Goal: Task Accomplishment & Management: Use online tool/utility

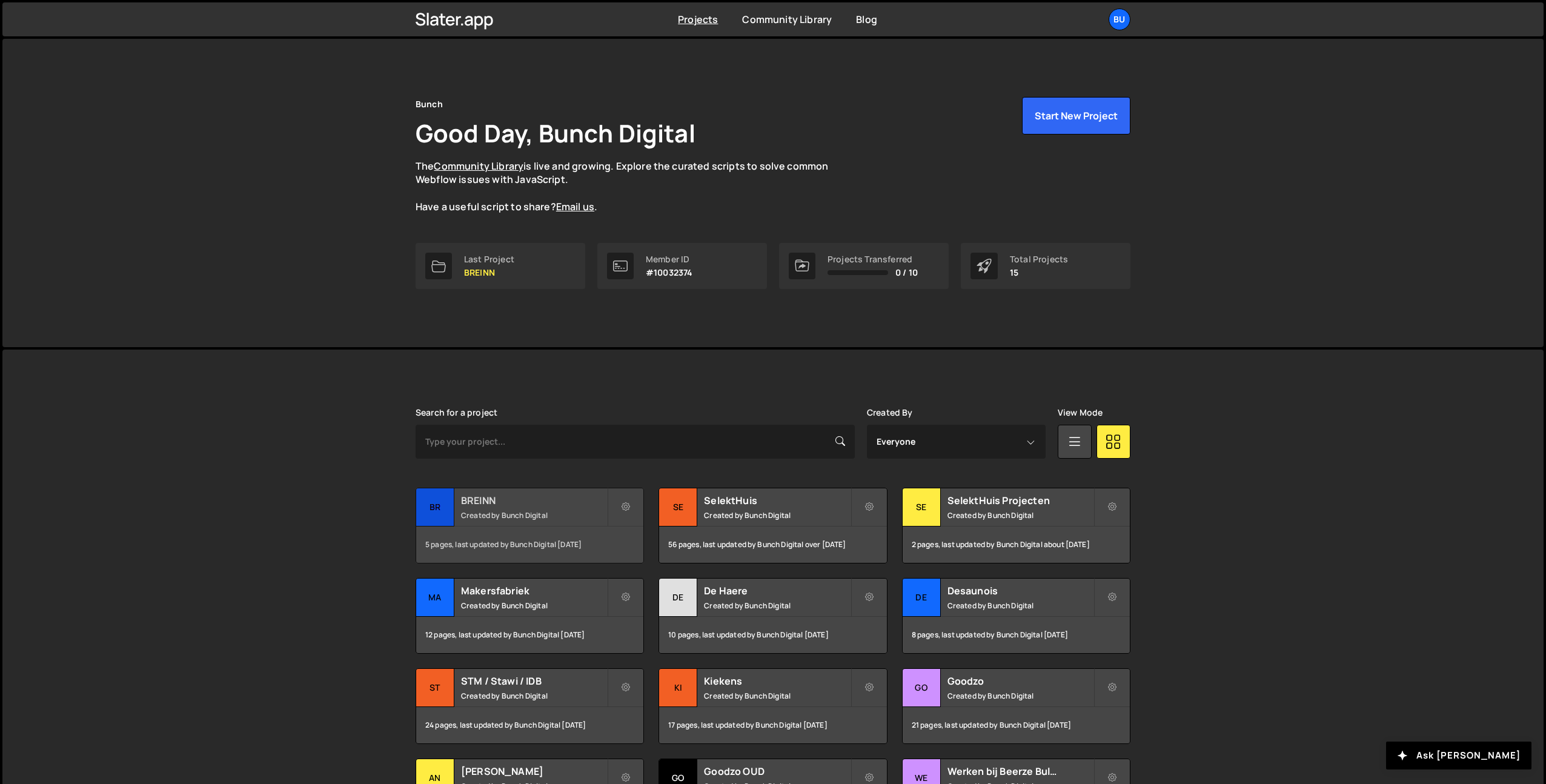
click at [564, 509] on div "BREINN Created by Bunch Digital" at bounding box center [529, 507] width 227 height 37
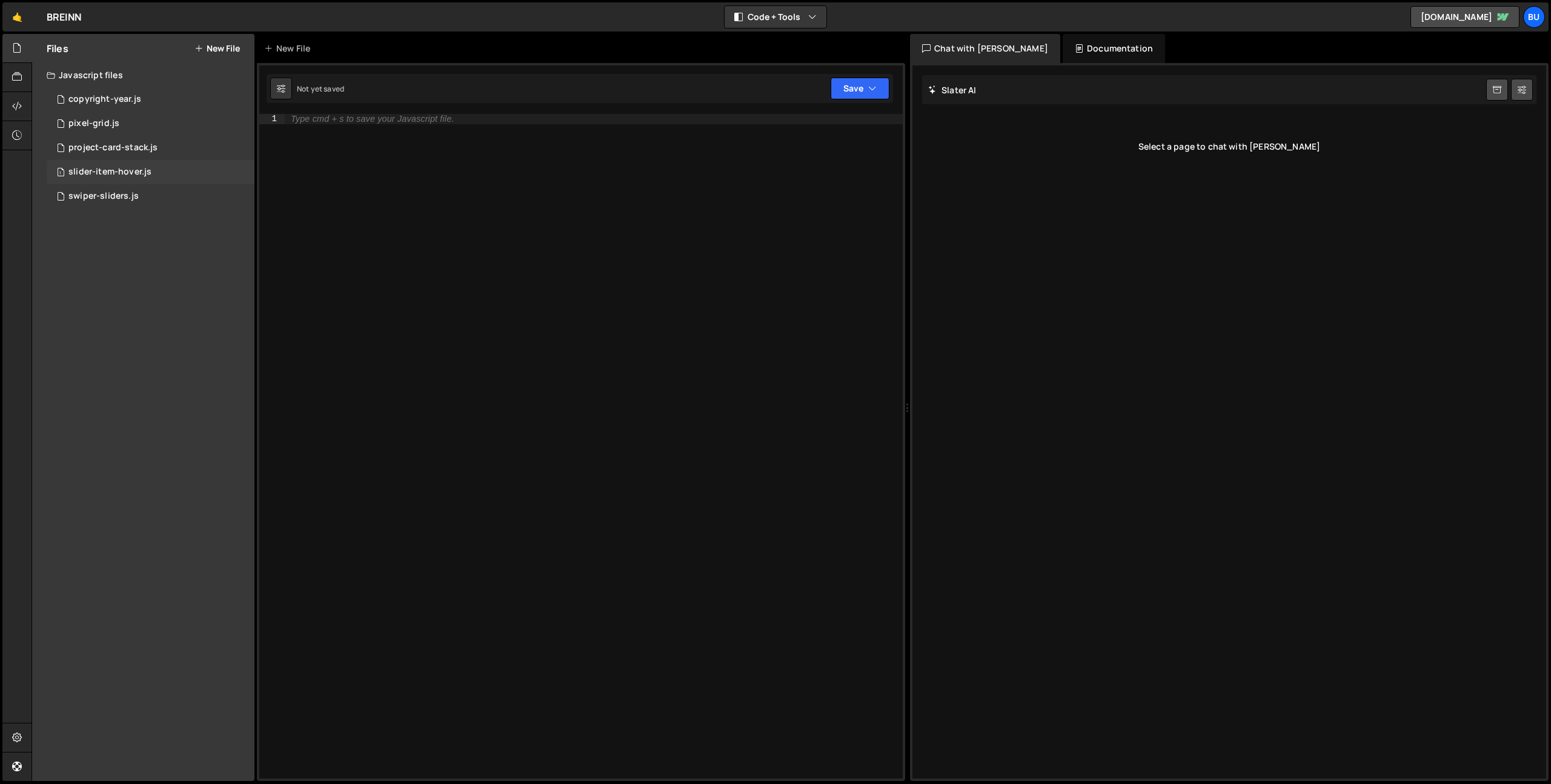
click at [137, 171] on div "slider-item-hover.js" at bounding box center [110, 172] width 83 height 11
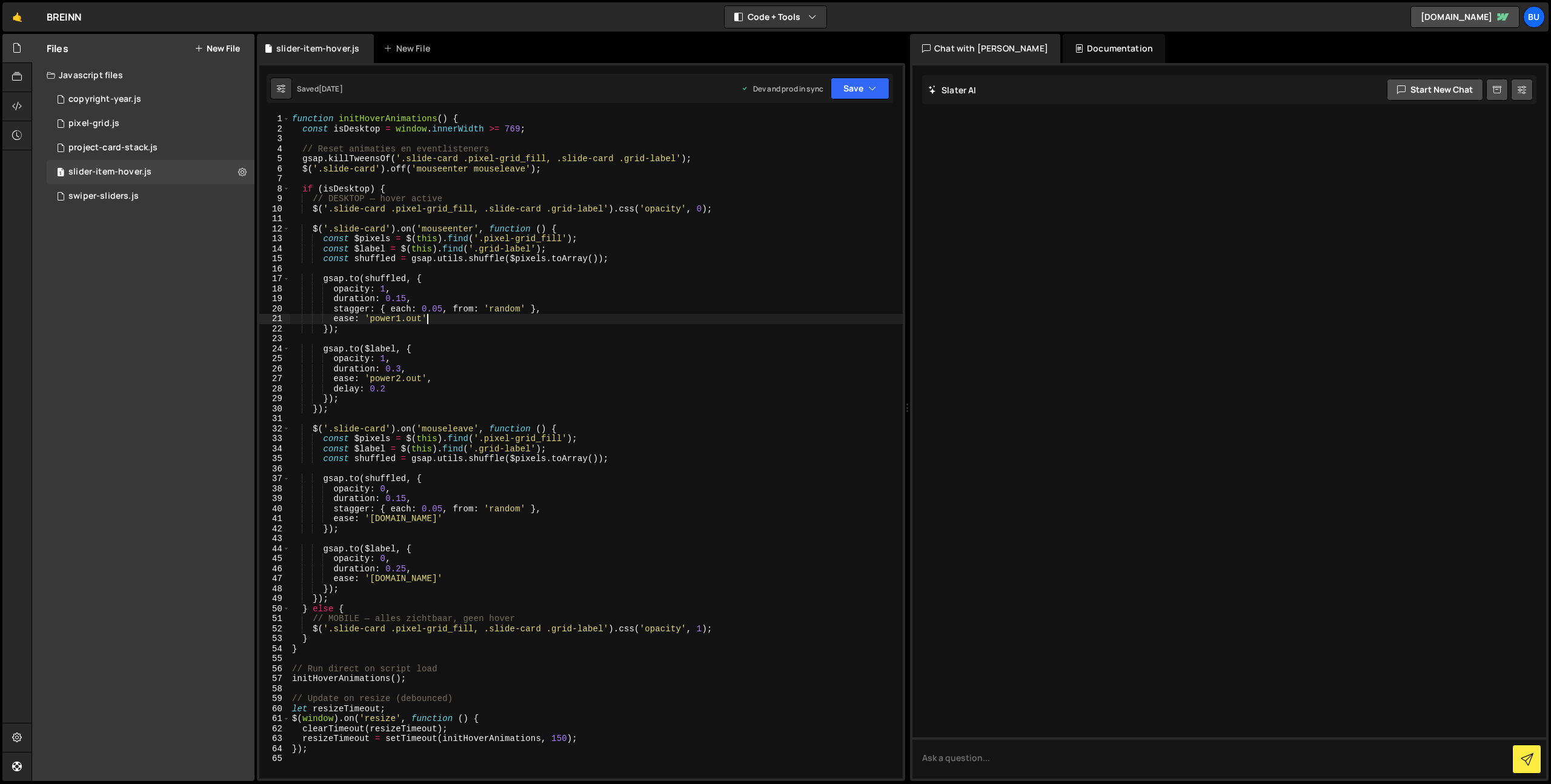
click at [456, 321] on div "function initHoverAnimations ( ) { const isDesktop = window . innerWidth >= 769…" at bounding box center [596, 456] width 613 height 685
drag, startPoint x: 466, startPoint y: 300, endPoint x: 458, endPoint y: 301, distance: 8.1
click at [466, 300] on div "function initHoverAnimations ( ) { const isDesktop = window . innerWidth >= 769…" at bounding box center [596, 456] width 613 height 685
click at [447, 321] on div "function initHoverAnimations ( ) { const isDesktop = window . innerWidth >= 769…" at bounding box center [596, 456] width 613 height 685
click at [460, 302] on div "function initHoverAnimations ( ) { const isDesktop = window . innerWidth >= 769…" at bounding box center [596, 456] width 613 height 685
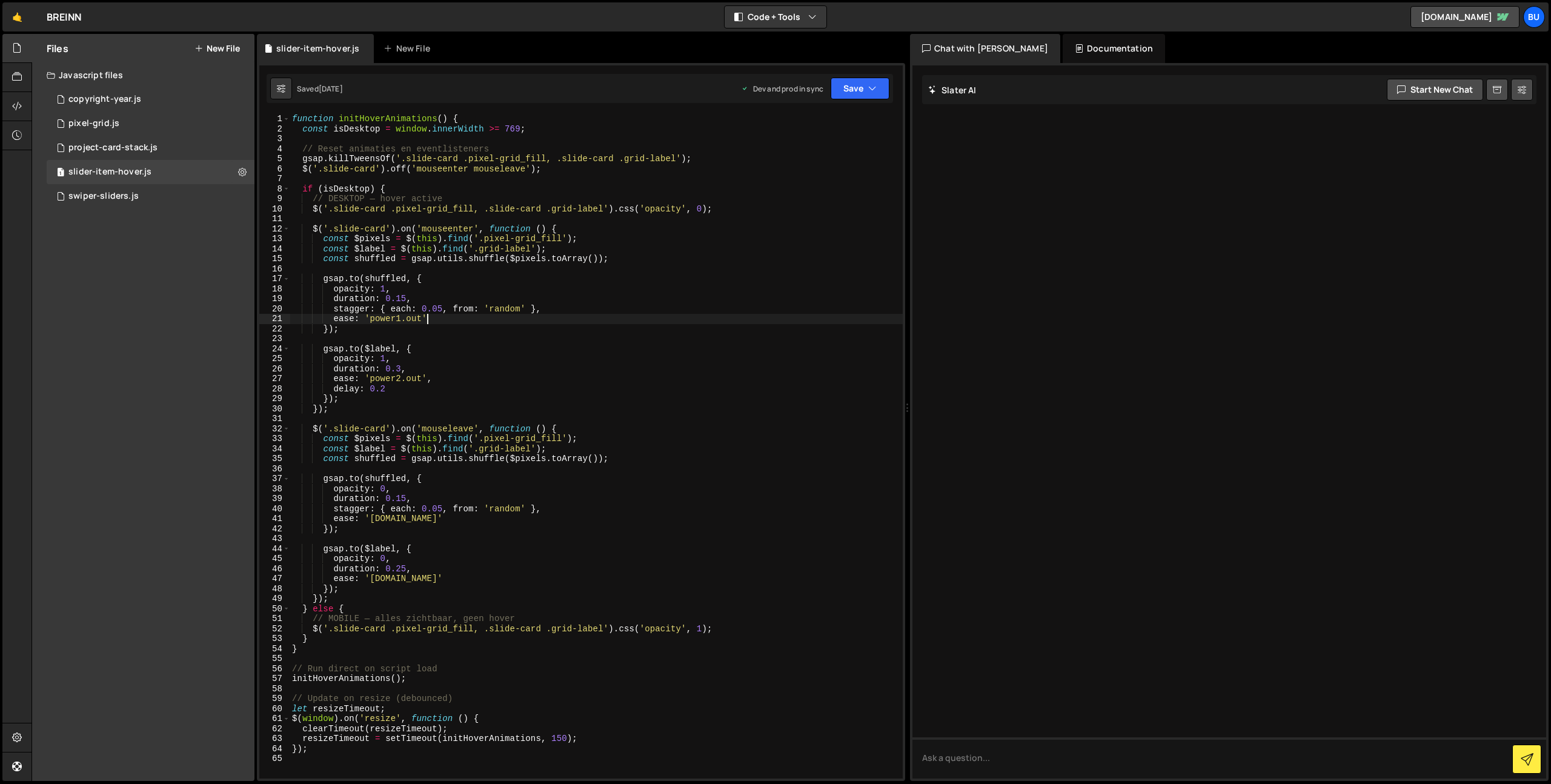
drag, startPoint x: 448, startPoint y: 321, endPoint x: 464, endPoint y: 302, distance: 24.8
click at [448, 321] on div "function initHoverAnimations ( ) { const isDesktop = window . innerWidth >= 769…" at bounding box center [596, 456] width 613 height 685
click at [476, 300] on div "function initHoverAnimations ( ) { const isDesktop = window . innerWidth >= 769…" at bounding box center [596, 456] width 613 height 685
type textarea "duration: 0.15,"
click at [160, 121] on div "1 pixel-grid.js 0" at bounding box center [150, 124] width 208 height 25
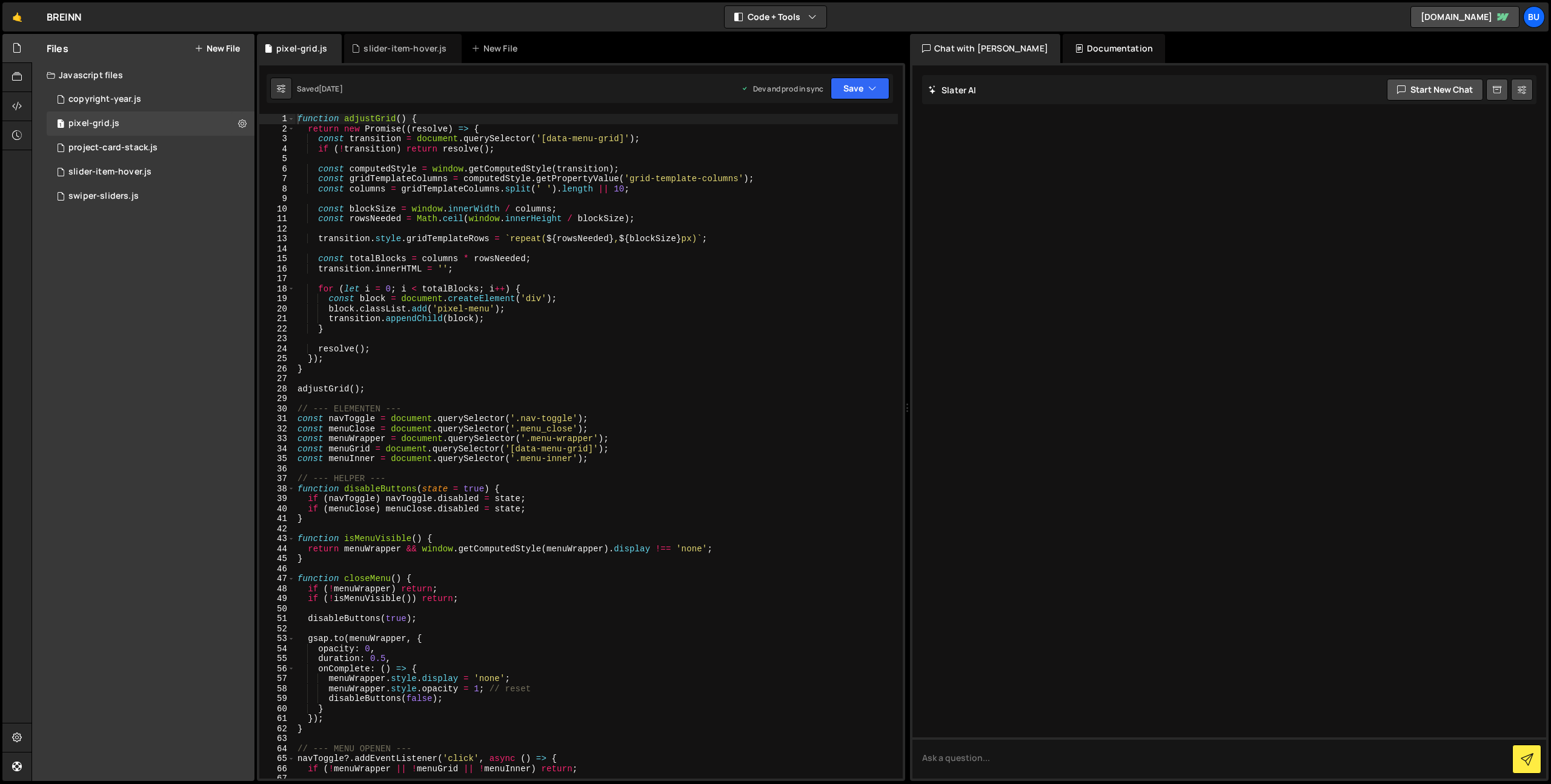
click at [530, 115] on div "1 Type cmd + s to save your Javascript file. הההההההההההההההההההההההההההההההההה…" at bounding box center [581, 422] width 648 height 718
click at [244, 123] on icon at bounding box center [242, 123] width 9 height 12
click at [326, 148] on button "Edit File Settings" at bounding box center [317, 149] width 119 height 25
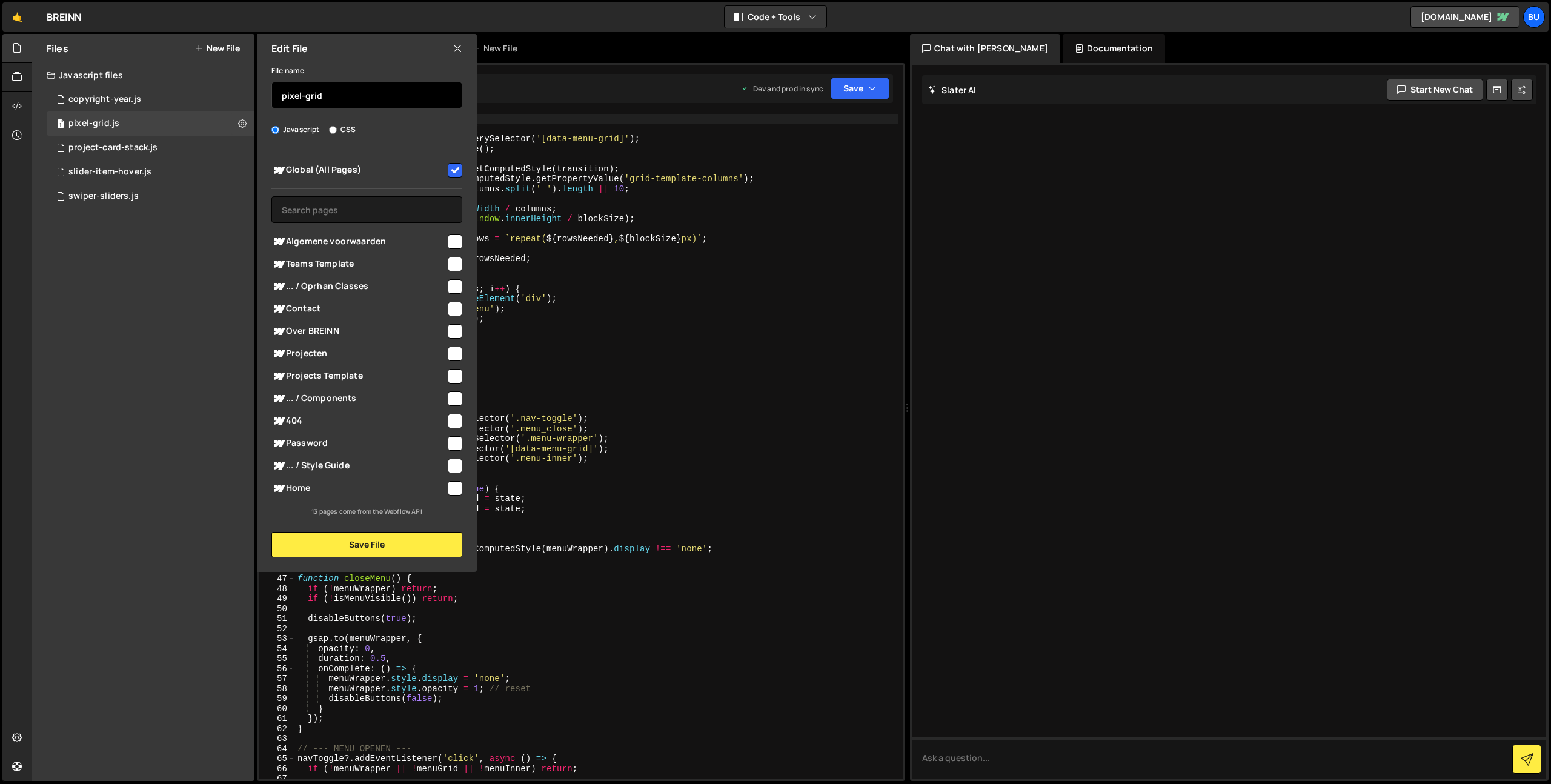
click at [369, 98] on input "pixel-grid" at bounding box center [366, 94] width 191 height 26
type input "pixel-grid-menu"
click at [399, 543] on button "Save File" at bounding box center [366, 544] width 191 height 25
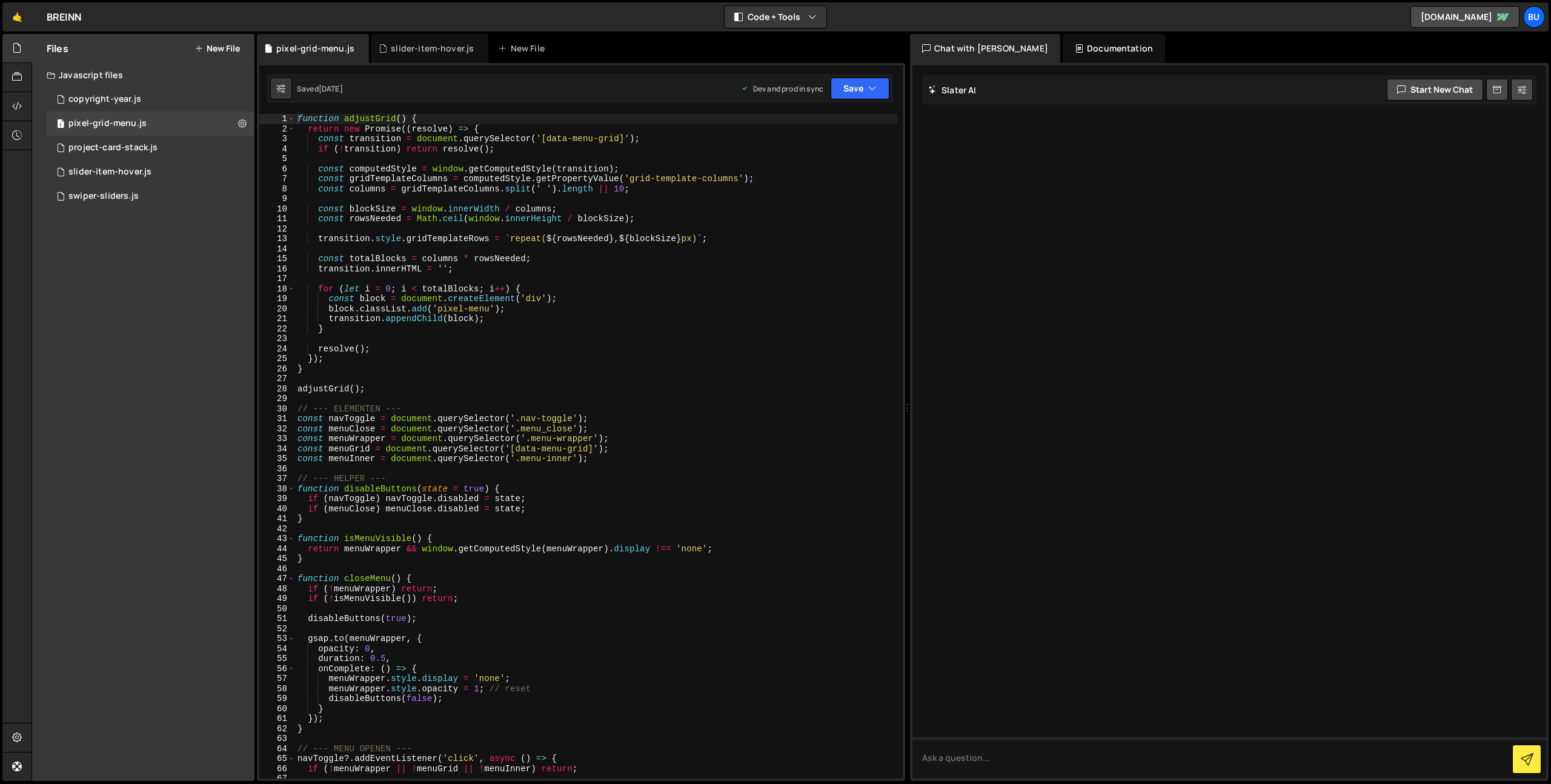
click at [549, 287] on div "function adjustGrid ( ) { return new Promise (( resolve ) => { const transition…" at bounding box center [596, 456] width 603 height 685
click at [594, 264] on div "function adjustGrid ( ) { return new Promise (( resolve ) => { const transition…" at bounding box center [596, 456] width 603 height 685
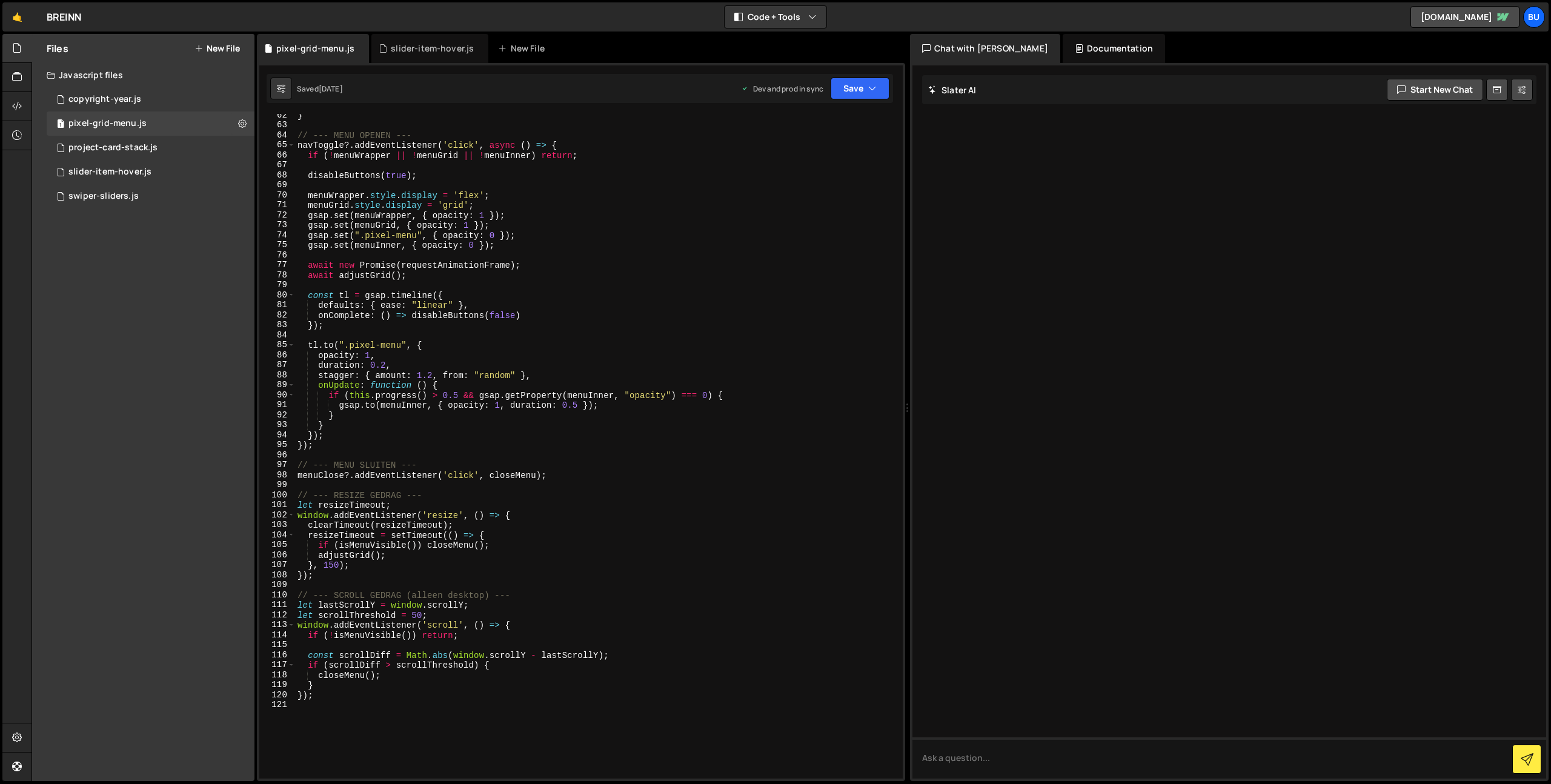
scroll to position [629, 0]
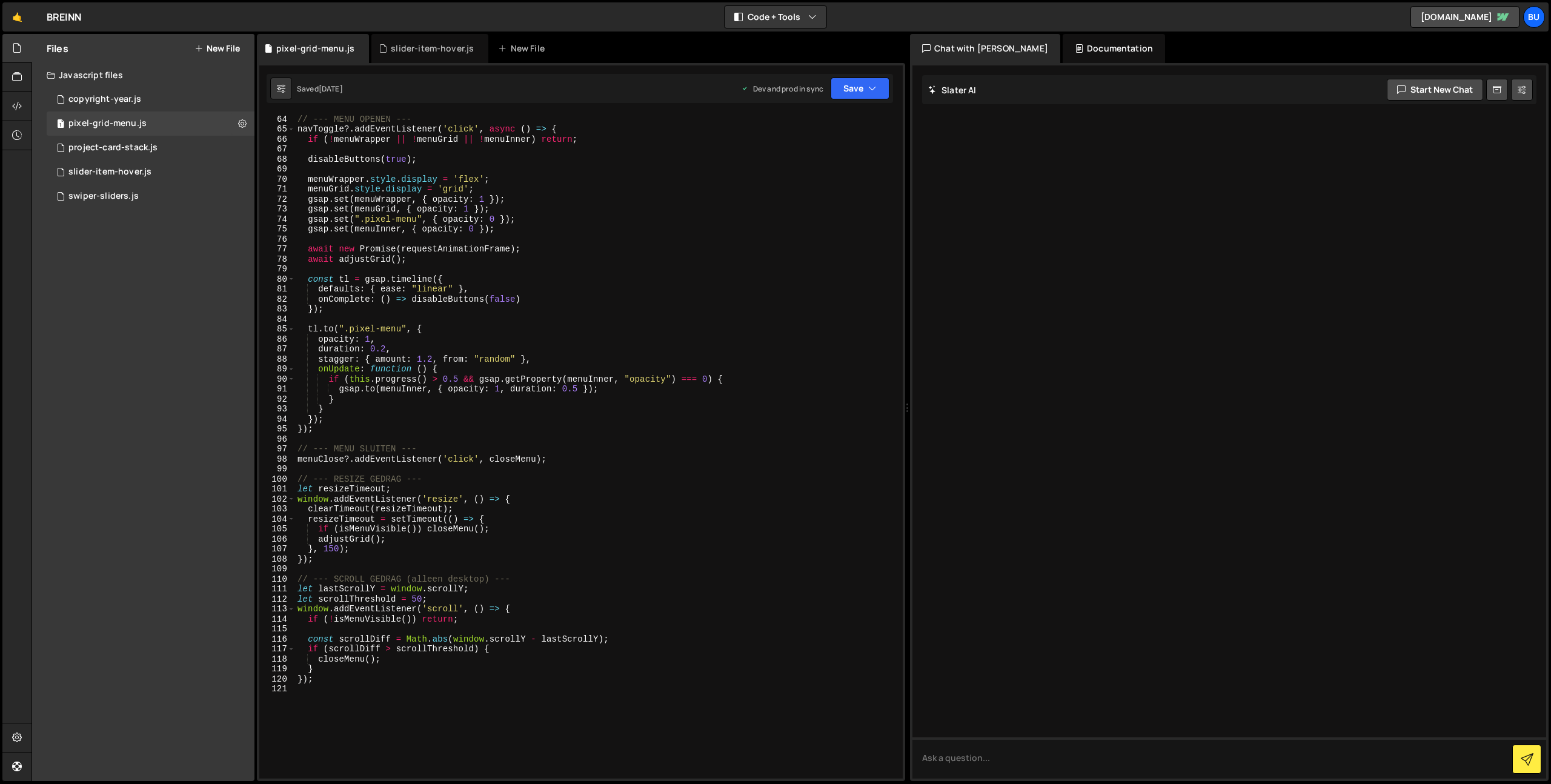
click at [423, 350] on div "// --- MENU OPENEN --- navToggle ?. addEventListener ( 'click' , async ( ) => {…" at bounding box center [596, 447] width 603 height 685
click at [453, 334] on div "// --- MENU OPENEN --- navToggle ?. addEventListener ( 'click' , async ( ) => {…" at bounding box center [596, 447] width 603 height 685
click at [443, 345] on div "// --- MENU OPENEN --- navToggle ?. addEventListener ( 'click' , async ( ) => {…" at bounding box center [596, 447] width 603 height 685
click at [498, 390] on div "// --- MENU OPENEN --- navToggle ?. addEventListener ( 'click' , async ( ) => {…" at bounding box center [596, 447] width 603 height 685
click at [575, 390] on div "// --- MENU OPENEN --- navToggle ?. addEventListener ( 'click' , async ( ) => {…" at bounding box center [596, 447] width 603 height 685
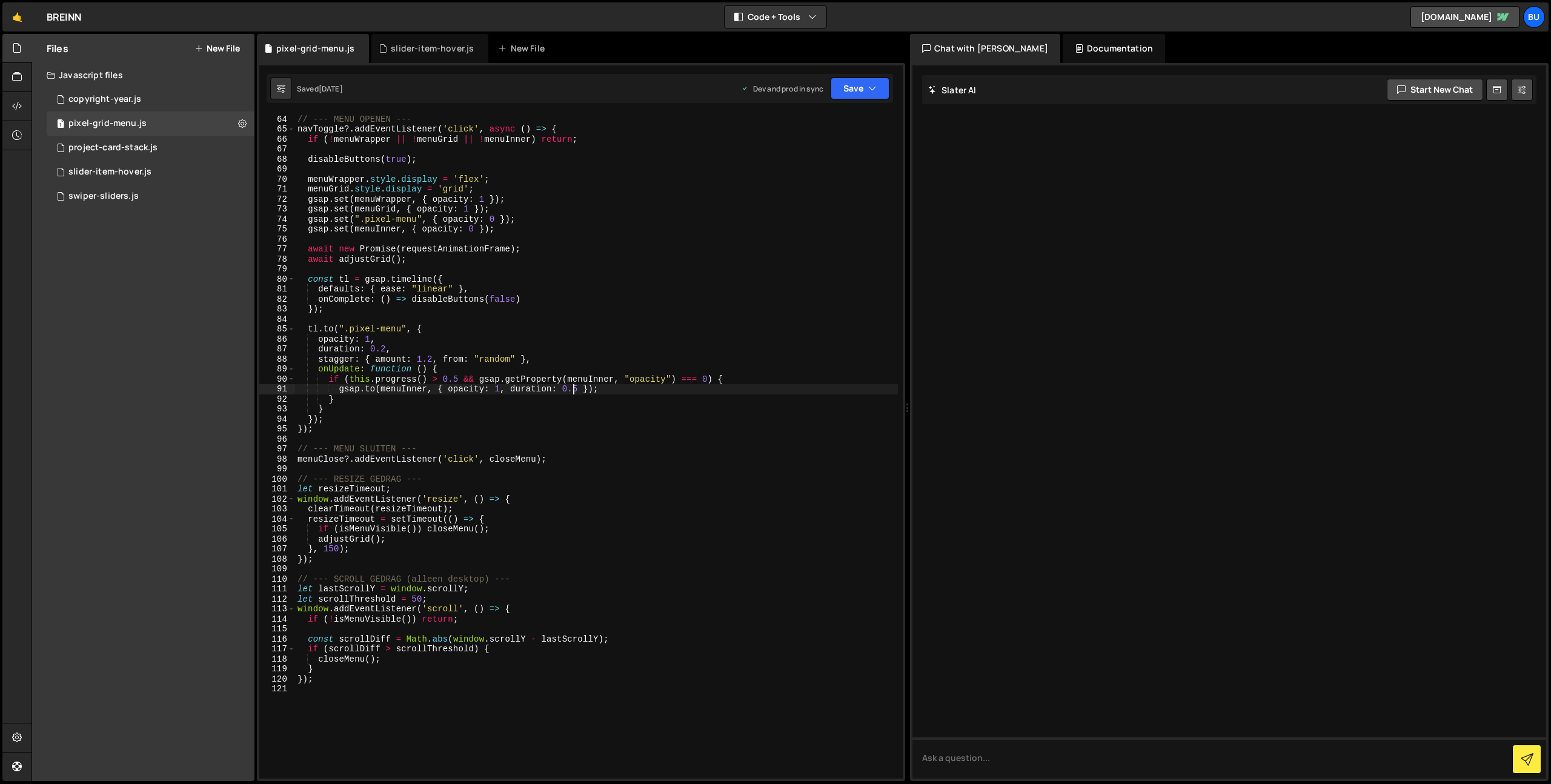
scroll to position [0, 20]
type textarea "[DOMAIN_NAME]([PERSON_NAME], { opacity: 1, duration: 0.15 });"
click at [868, 90] on icon "button" at bounding box center [872, 88] width 9 height 12
drag, startPoint x: 846, startPoint y: 123, endPoint x: 839, endPoint y: 101, distance: 23.1
click at [847, 123] on button "Save to Staging S Saved [DATE]" at bounding box center [819, 126] width 145 height 39
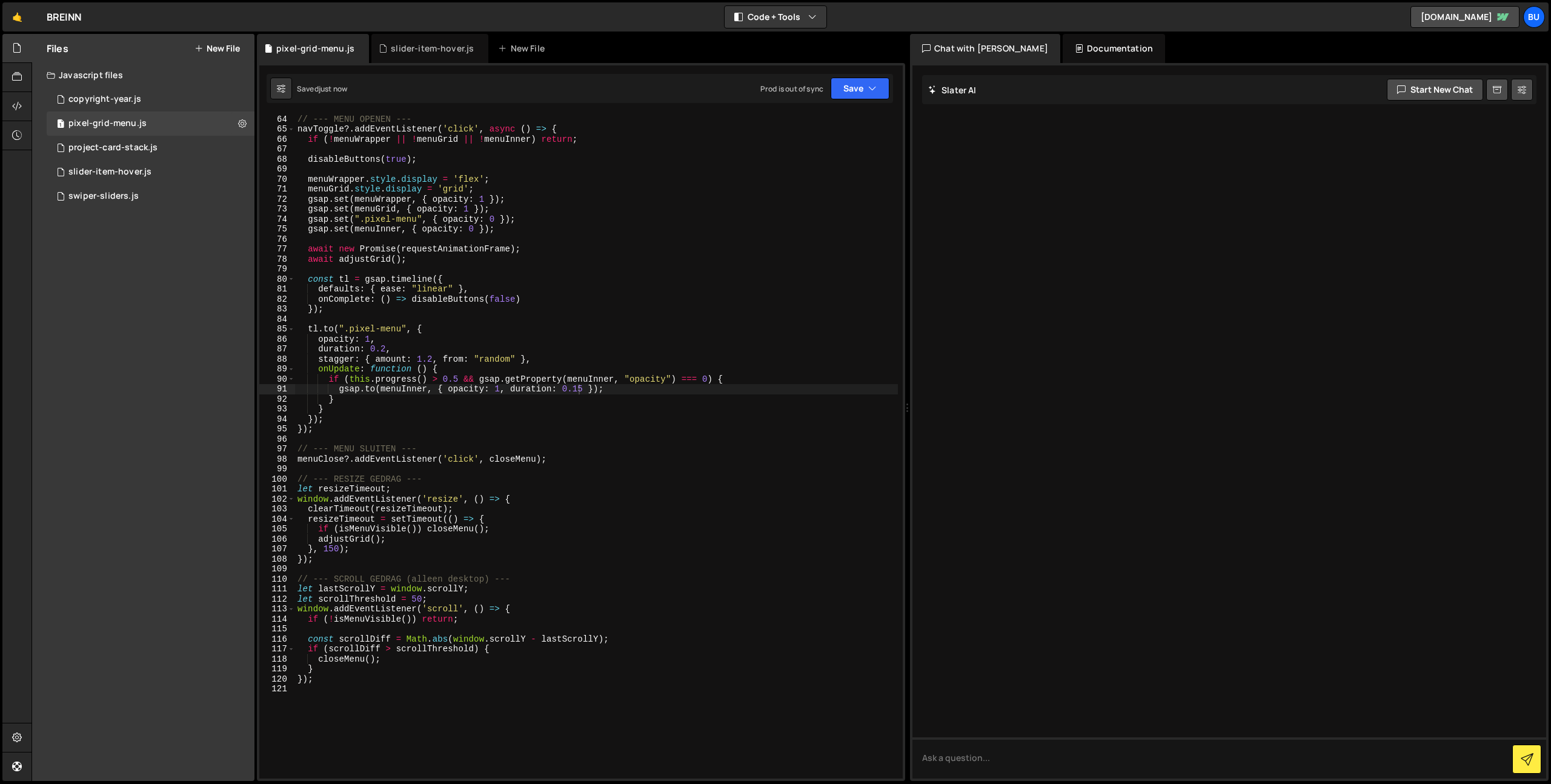
click at [536, 318] on div "// --- MENU OPENEN --- navToggle ?. addEventListener ( 'click' , async ( ) => {…" at bounding box center [596, 447] width 603 height 685
click at [580, 278] on div "// --- MENU OPENEN --- navToggle ?. addEventListener ( 'click' , async ( ) => {…" at bounding box center [596, 447] width 603 height 685
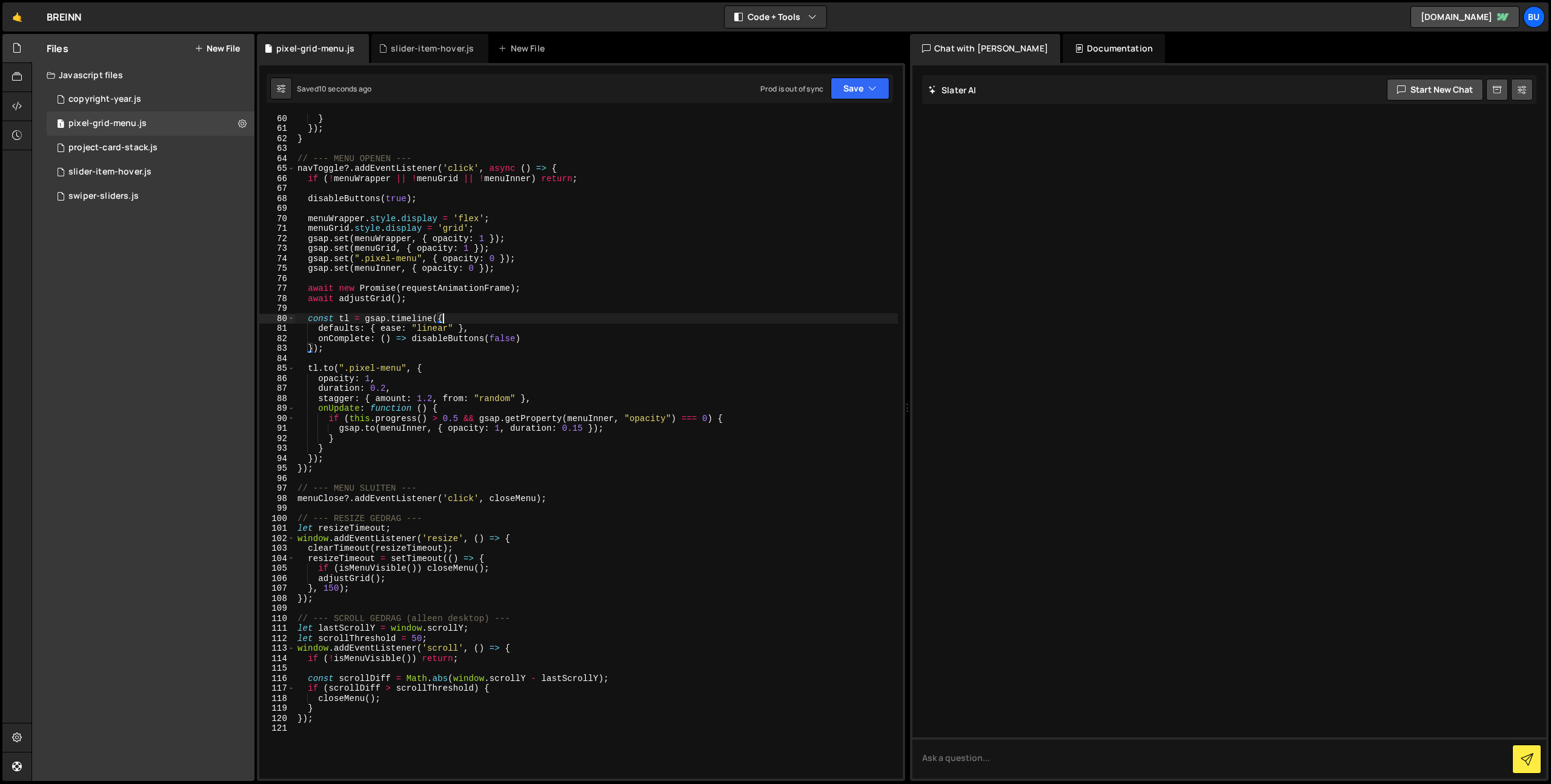
scroll to position [494, 0]
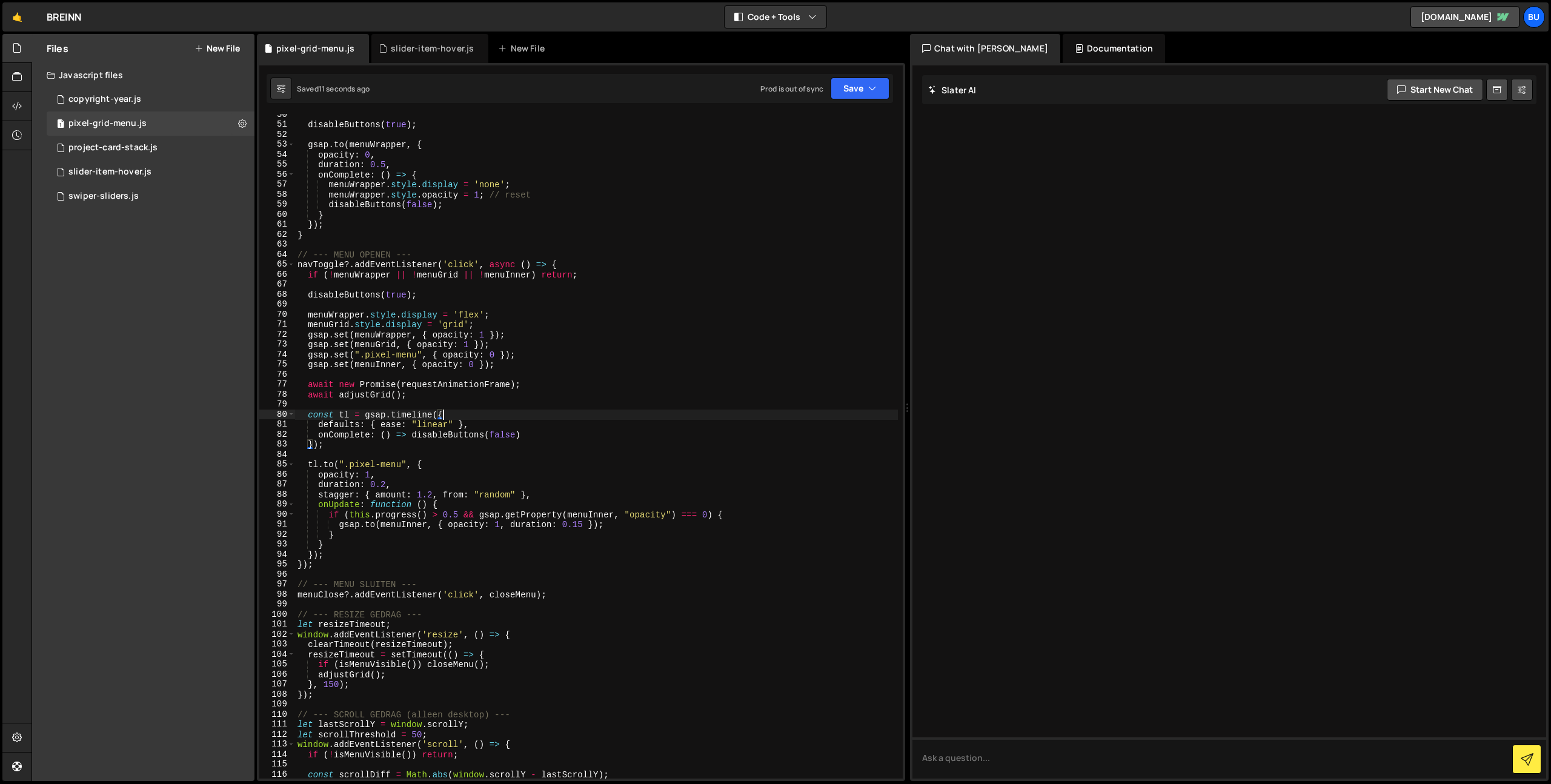
click at [542, 433] on div "disableButtons ( true ) ; gsap . to ( menuWrapper , { opacity : 0 , duration : …" at bounding box center [596, 452] width 603 height 685
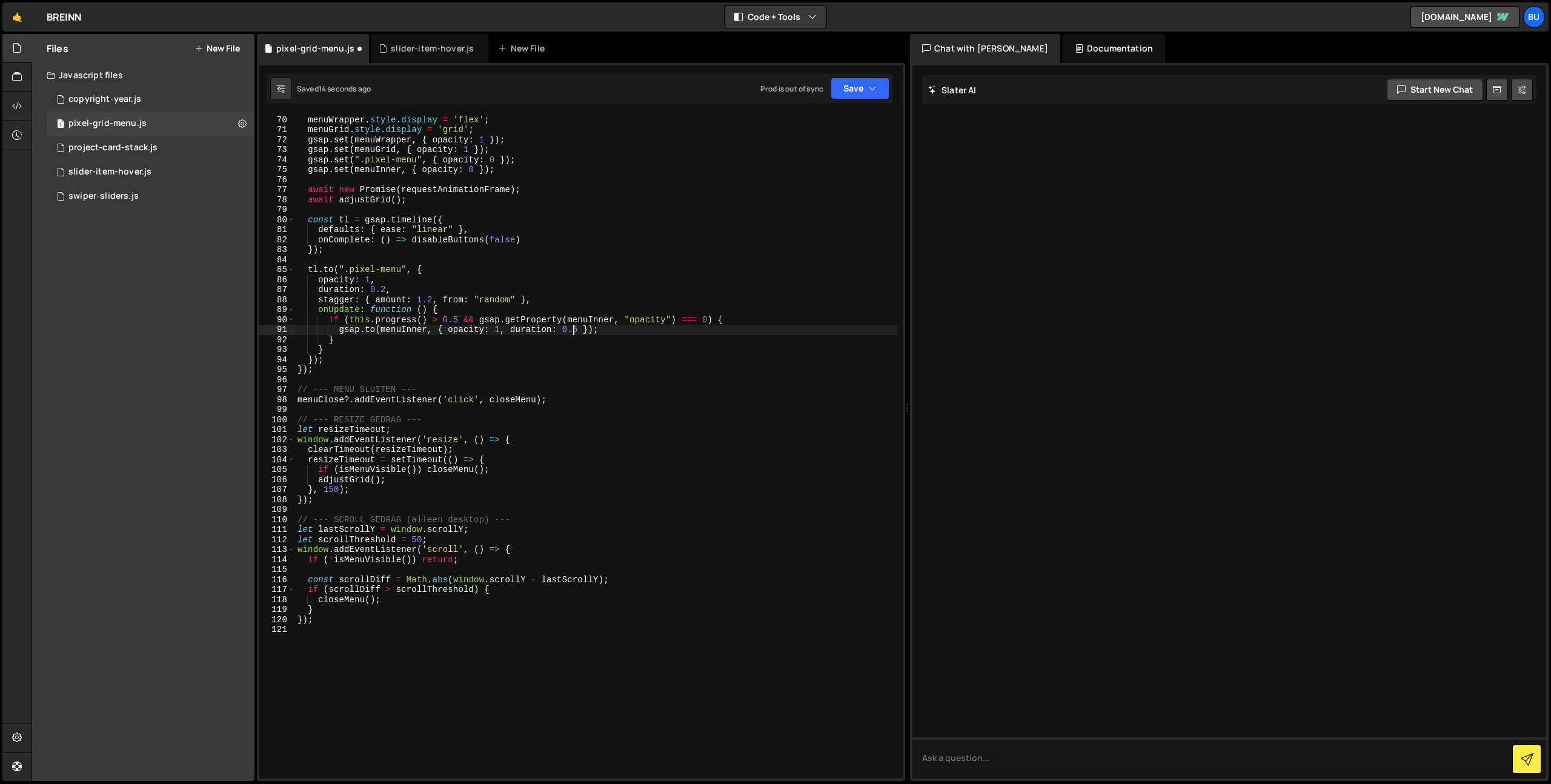
scroll to position [631, 0]
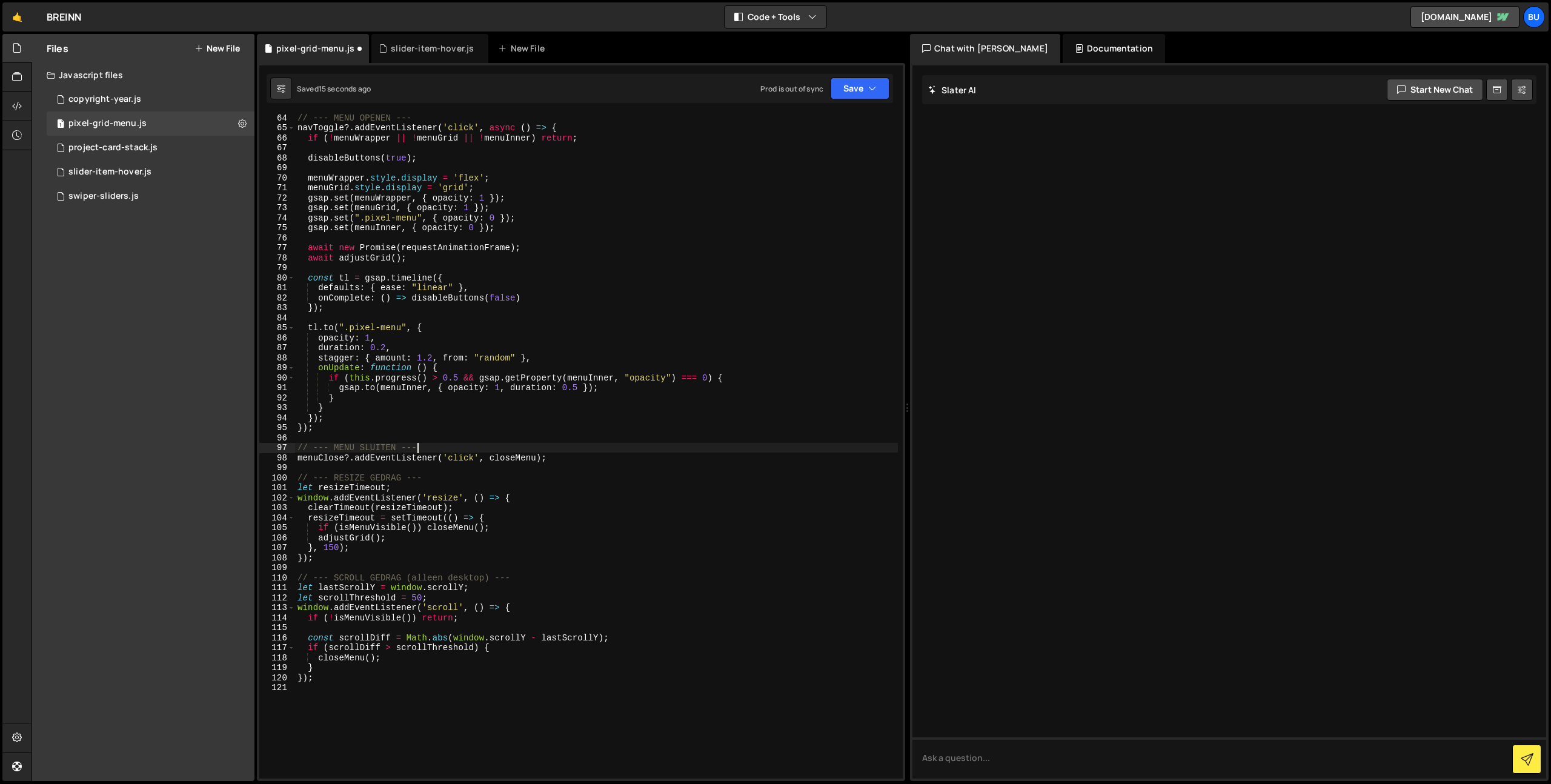
drag, startPoint x: 487, startPoint y: 447, endPoint x: 498, endPoint y: 413, distance: 35.7
click at [487, 447] on div "// --- MENU OPENEN --- navToggle ?. addEventListener ( 'click' , async ( ) => {…" at bounding box center [596, 455] width 603 height 685
click at [512, 412] on div "// --- MENU OPENEN --- navToggle ?. addEventListener ( 'click' , async ( ) => {…" at bounding box center [596, 455] width 603 height 685
drag, startPoint x: 512, startPoint y: 412, endPoint x: 519, endPoint y: 404, distance: 10.6
click at [519, 405] on div "// --- MENU OPENEN --- navToggle ?. addEventListener ( 'click' , async ( ) => {…" at bounding box center [596, 455] width 603 height 685
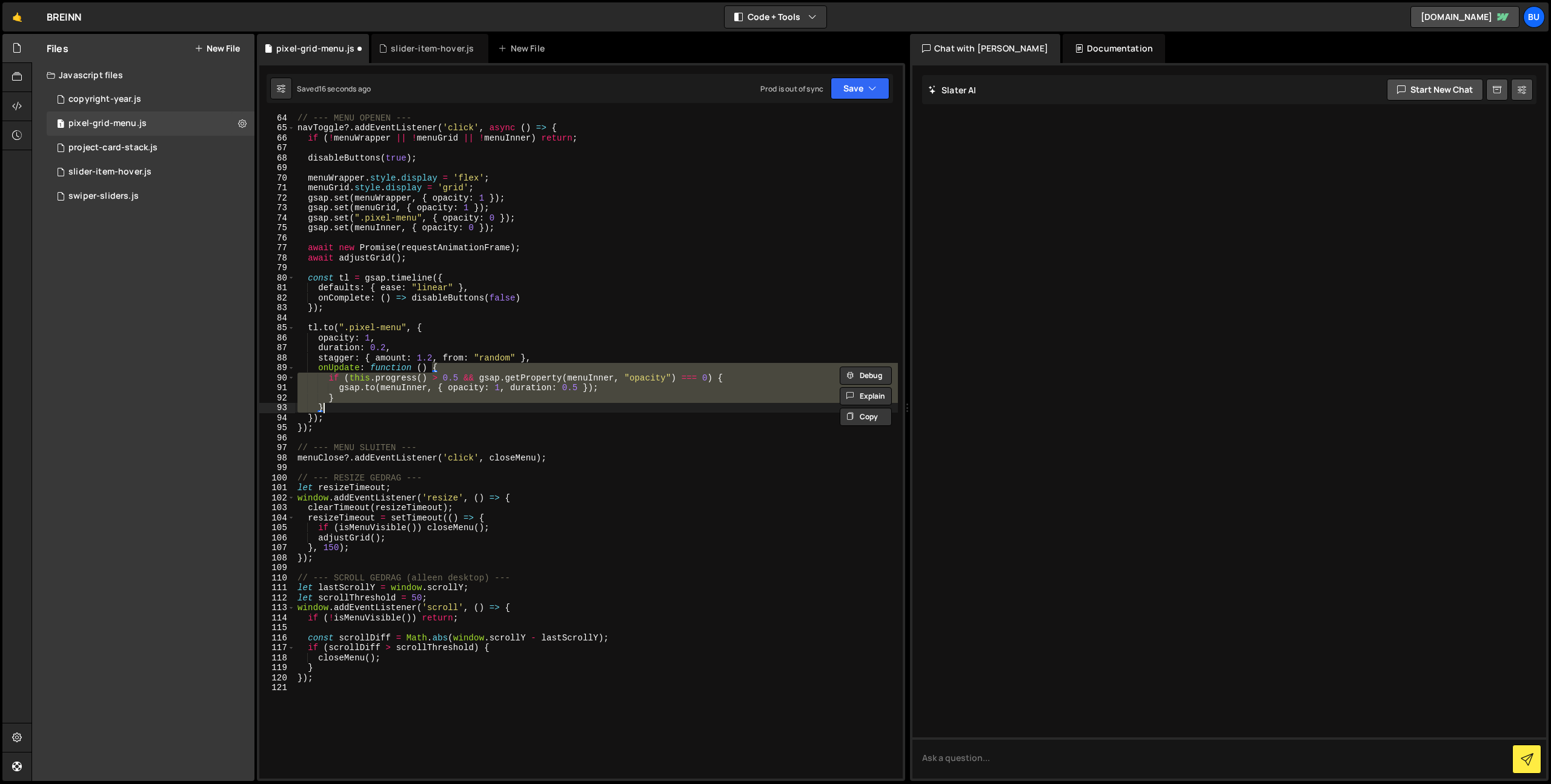
click at [464, 358] on div "// --- MENU OPENEN --- navToggle ?. addEventListener ( 'click' , async ( ) => {…" at bounding box center [596, 455] width 603 height 685
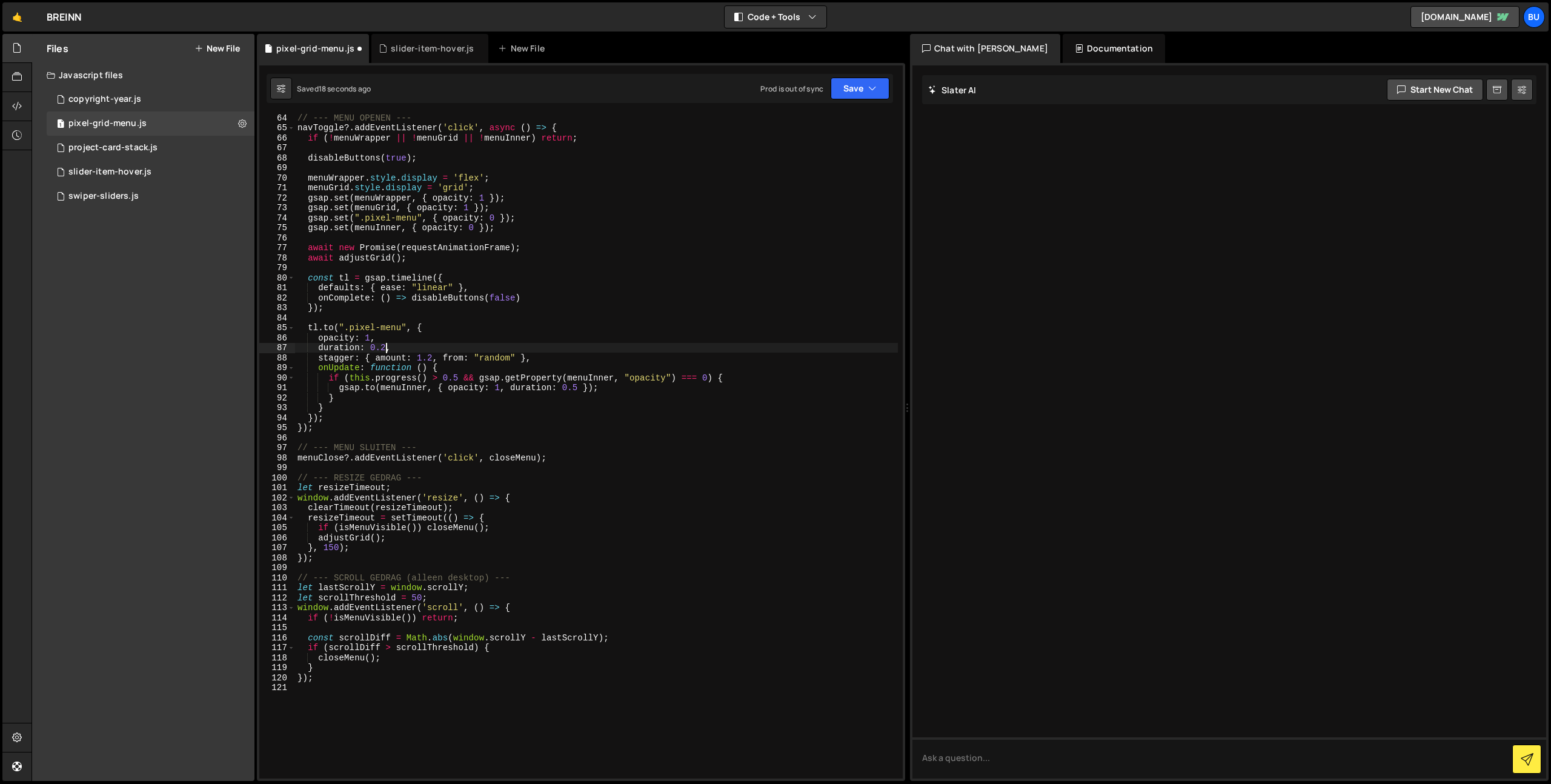
click at [385, 348] on div "// --- MENU OPENEN --- navToggle ?. addEventListener ( 'click' , async ( ) => {…" at bounding box center [596, 455] width 603 height 685
type textarea "duration: 0.15,"
click at [514, 318] on div "// --- MENU OPENEN --- navToggle ?. addEventListener ( 'click' , async ( ) => {…" at bounding box center [596, 455] width 603 height 685
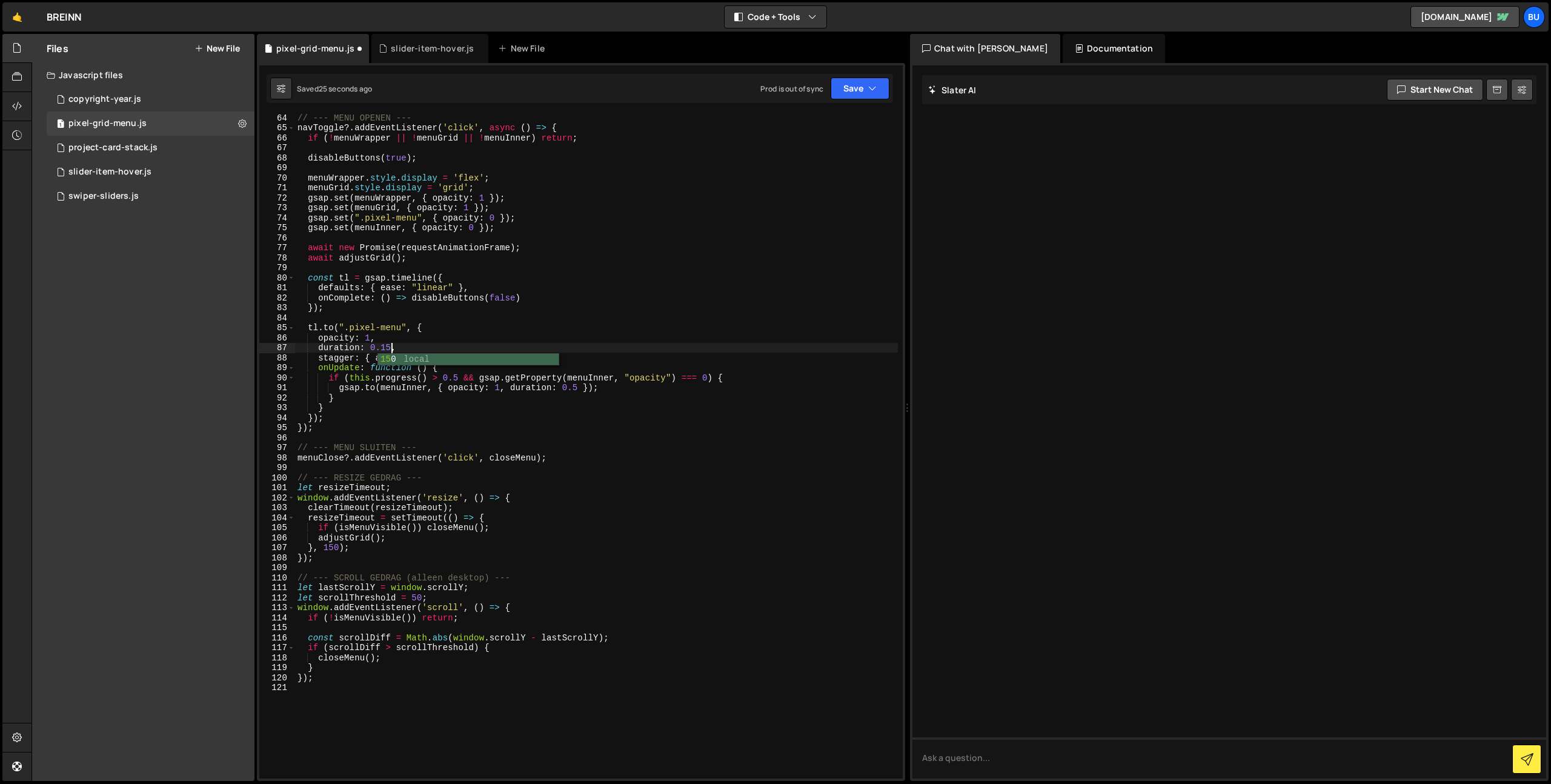
scroll to position [0, 0]
click at [457, 344] on div "// --- MENU OPENEN --- navToggle ?. addEventListener ( 'click' , async ( ) => {…" at bounding box center [596, 455] width 603 height 685
click at [465, 350] on div "// --- MENU OPENEN --- navToggle ?. addEventListener ( 'click' , async ( ) => {…" at bounding box center [596, 455] width 603 height 685
drag, startPoint x: 542, startPoint y: 356, endPoint x: 535, endPoint y: 342, distance: 15.7
click at [542, 356] on div "// --- MENU OPENEN --- navToggle ?. addEventListener ( 'click' , async ( ) => {…" at bounding box center [596, 455] width 603 height 685
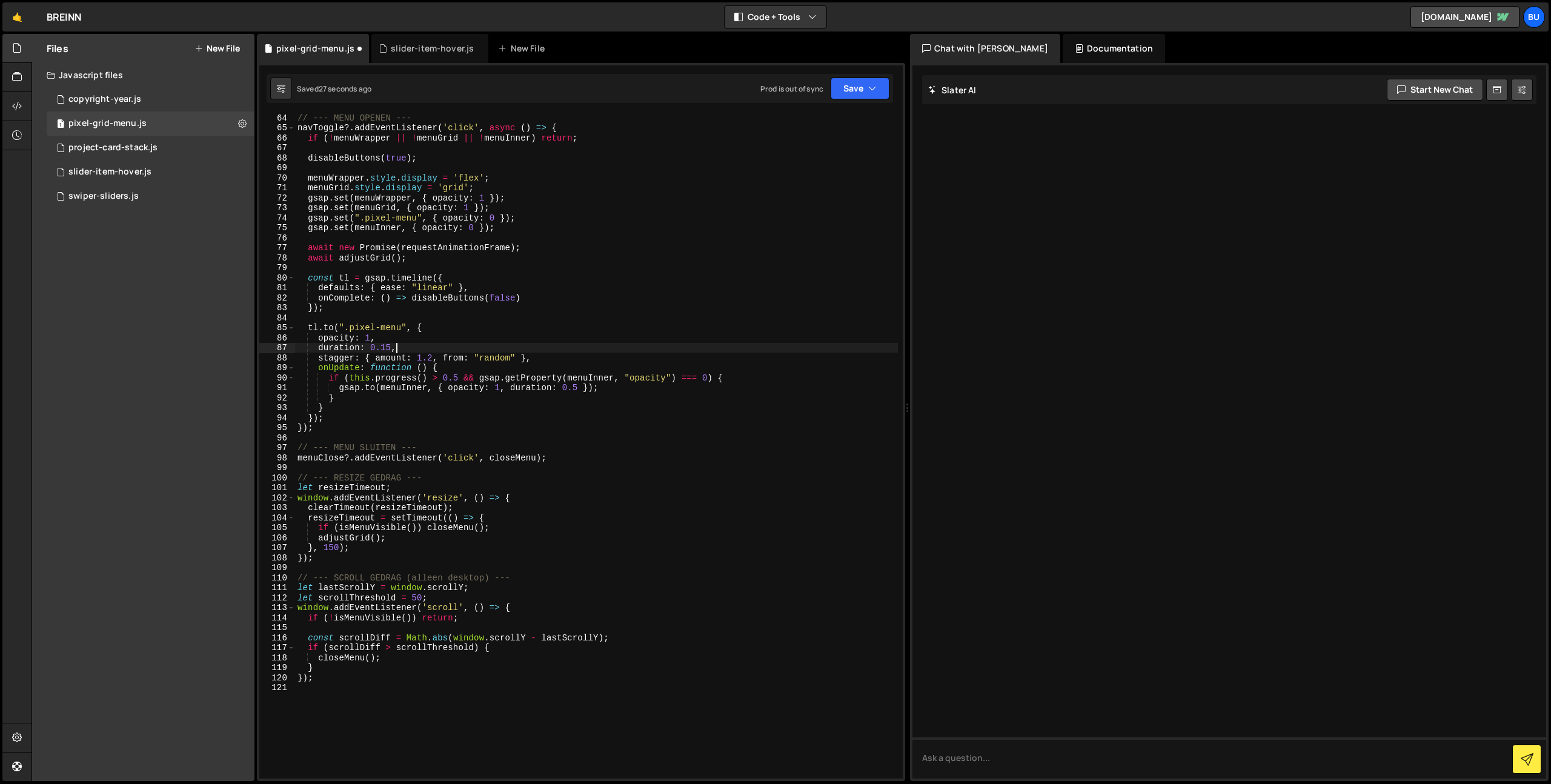
type textarea "stagger: { amount: 1.2, from: "random" },"
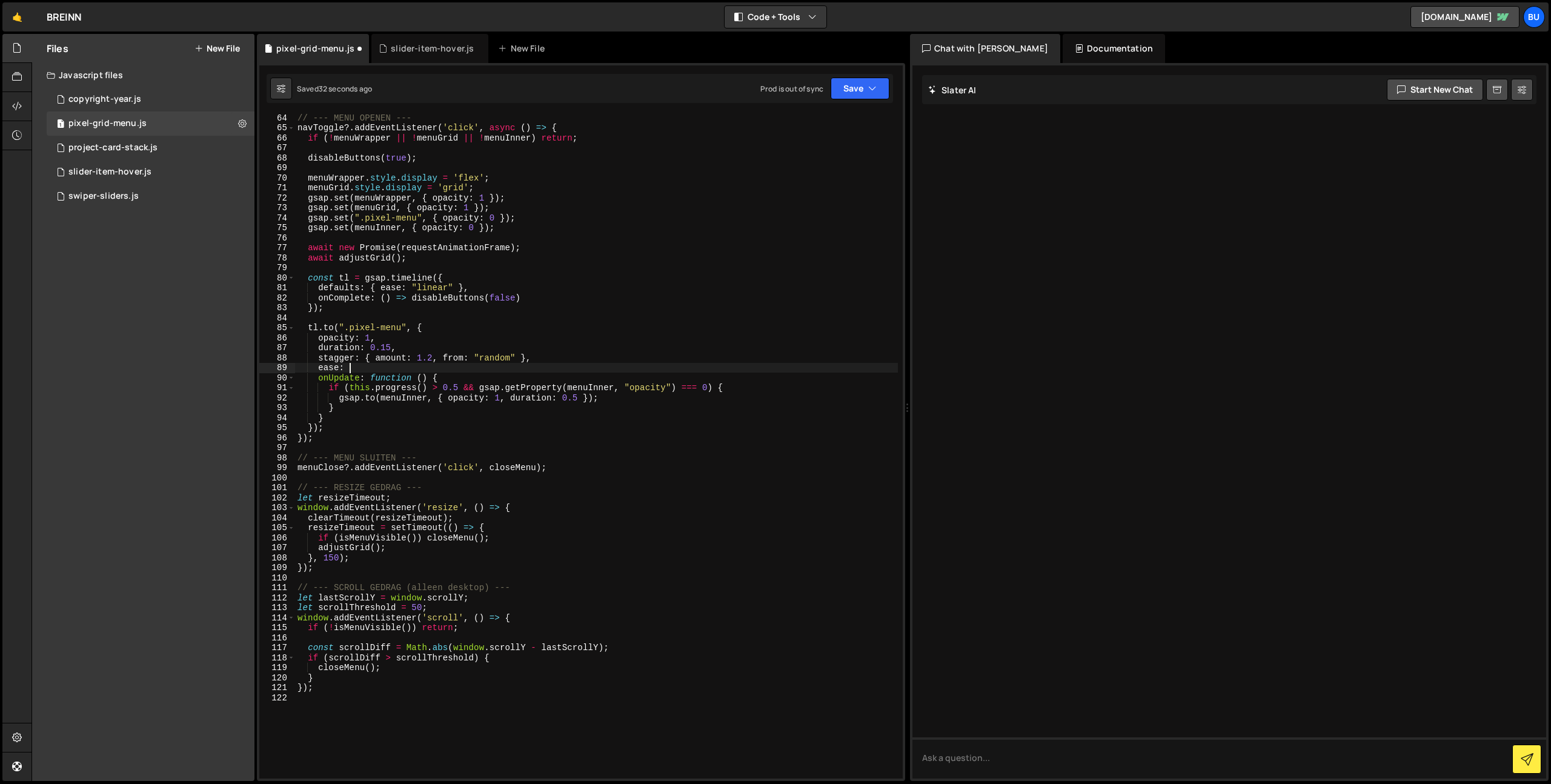
scroll to position [0, 3]
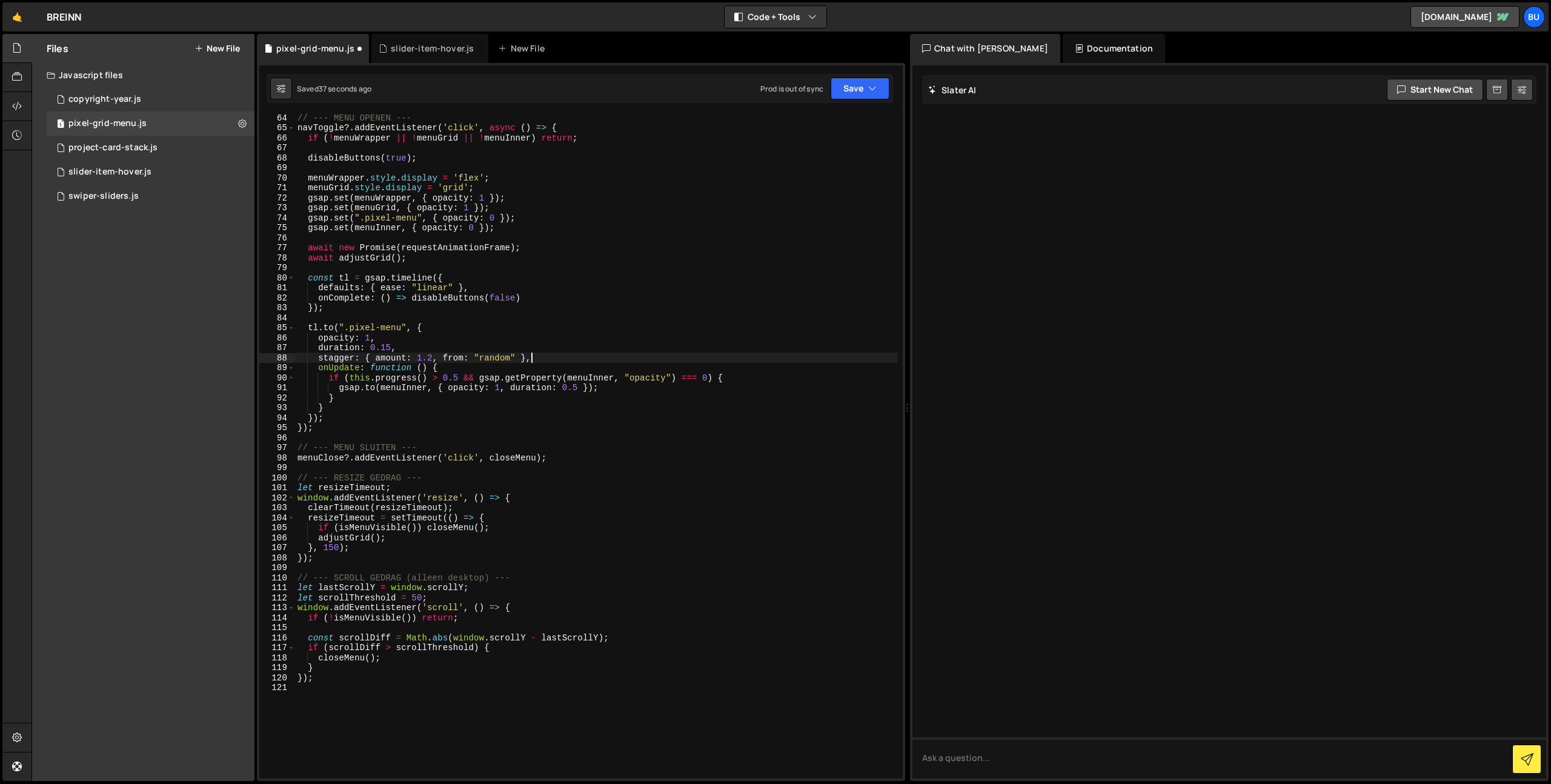
click at [581, 358] on div "// --- MENU OPENEN --- navToggle ?. addEventListener ( 'click' , async ( ) => {…" at bounding box center [596, 455] width 603 height 685
drag, startPoint x: 580, startPoint y: 358, endPoint x: 589, endPoint y: 356, distance: 9.2
click at [580, 358] on div "// --- MENU OPENEN --- navToggle ?. addEventListener ( 'click' , async ( ) => {…" at bounding box center [596, 455] width 603 height 685
click at [868, 95] on button "Save" at bounding box center [860, 88] width 59 height 22
click at [853, 126] on div "Saved 39 seconds ago" at bounding box center [818, 131] width 126 height 15
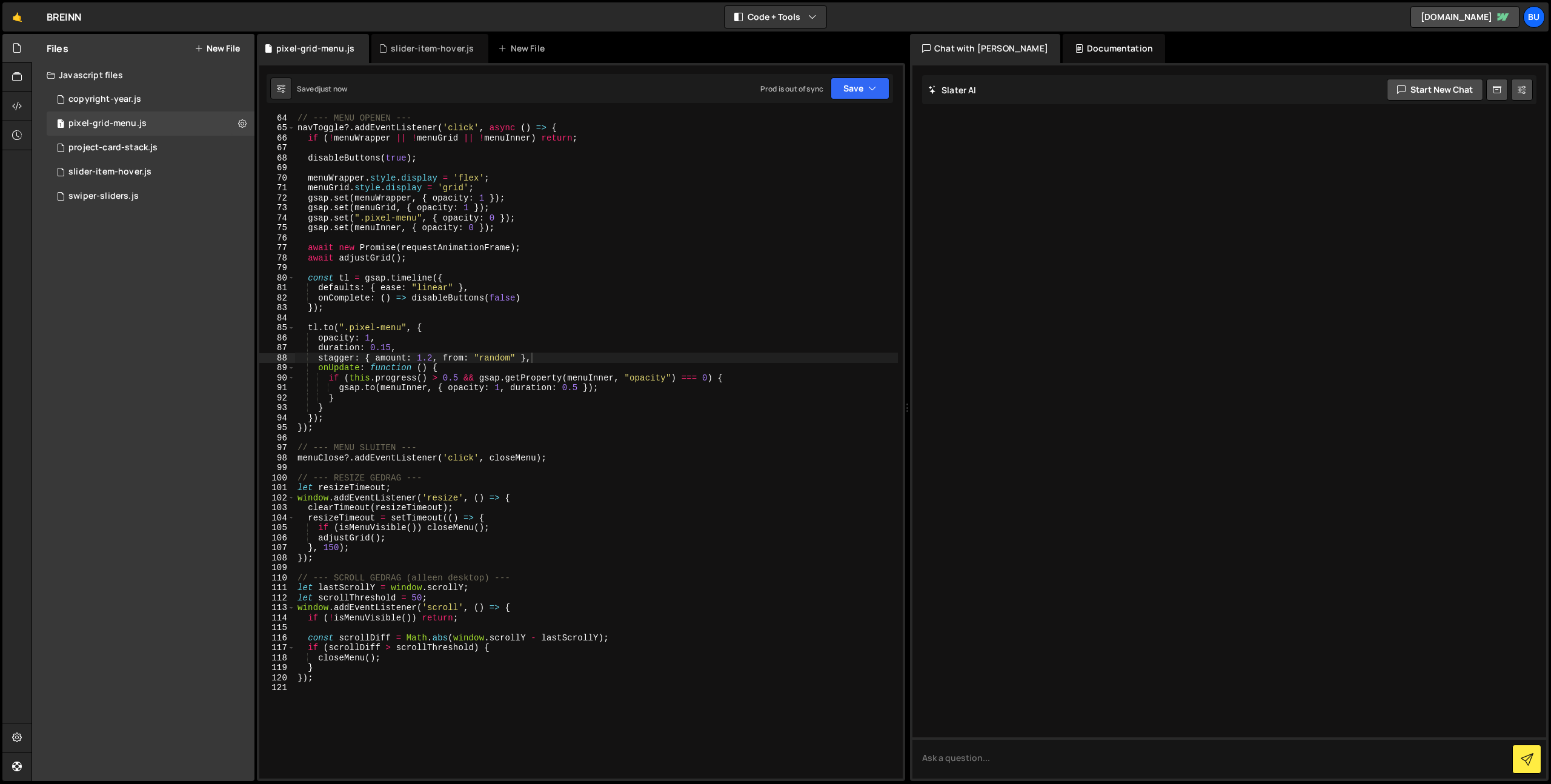
click at [531, 361] on div "// --- MENU OPENEN --- navToggle ?. addEventListener ( 'click' , async ( ) => {…" at bounding box center [596, 455] width 603 height 685
click at [406, 328] on div "// --- MENU OPENEN --- navToggle ?. addEventListener ( 'click' , async ( ) => {…" at bounding box center [596, 455] width 603 height 685
click at [385, 348] on div "// --- MENU OPENEN --- navToggle ?. addEventListener ( 'click' , async ( ) => {…" at bounding box center [596, 455] width 603 height 685
drag, startPoint x: 421, startPoint y: 360, endPoint x: 409, endPoint y: 352, distance: 14.4
click at [421, 360] on div "// --- MENU OPENEN --- navToggle ?. addEventListener ( 'click' , async ( ) => {…" at bounding box center [596, 455] width 603 height 685
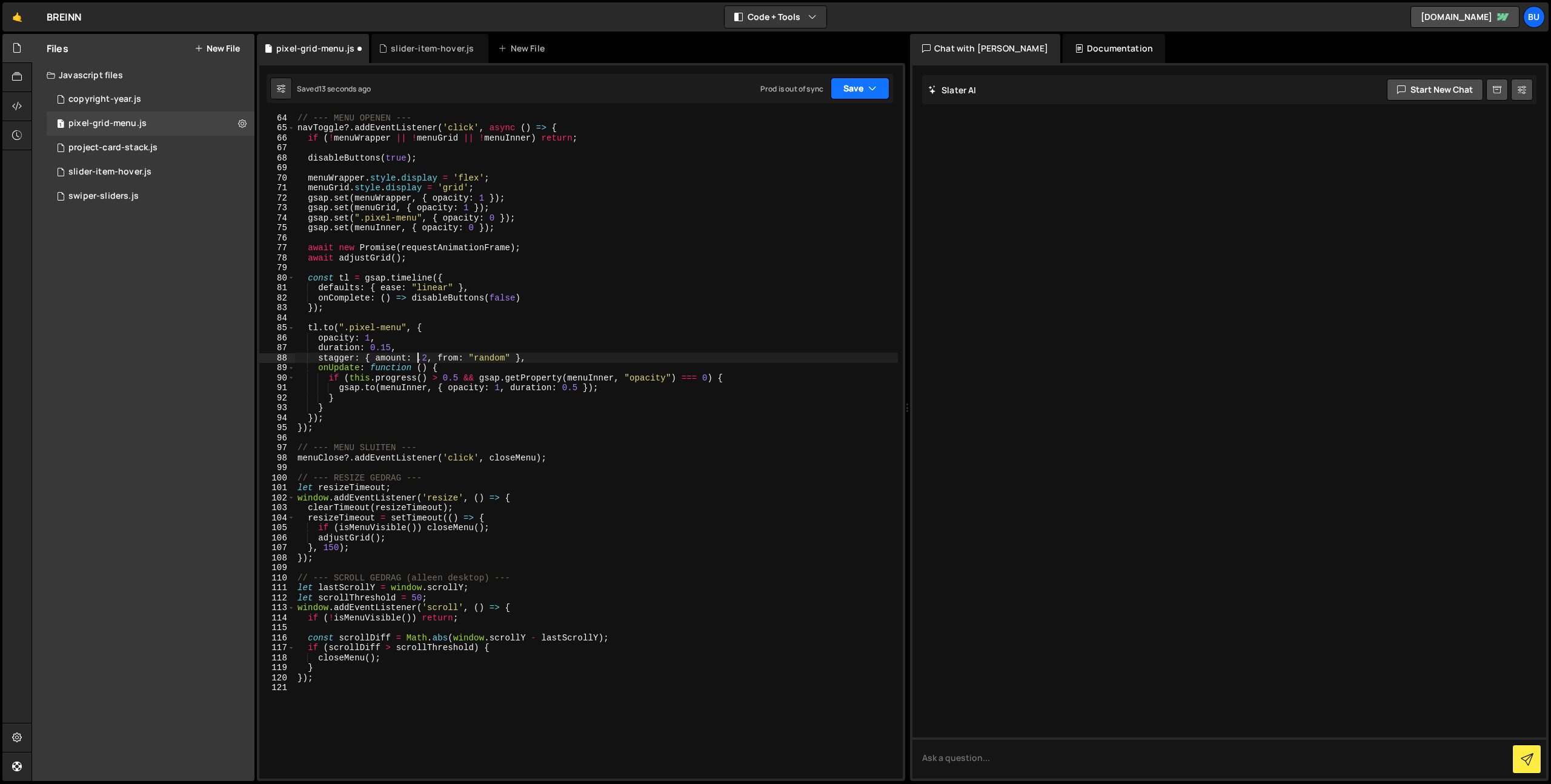
click at [863, 90] on button "Save" at bounding box center [860, 88] width 59 height 22
click at [834, 129] on div "Saved 13 seconds ago" at bounding box center [818, 131] width 126 height 15
click at [441, 383] on div "// --- MENU OPENEN --- navToggle ?. addEventListener ( 'click' , async ( ) => {…" at bounding box center [596, 455] width 603 height 685
click at [420, 358] on div "// --- MENU OPENEN --- navToggle ?. addEventListener ( 'click' , async ( ) => {…" at bounding box center [596, 455] width 603 height 685
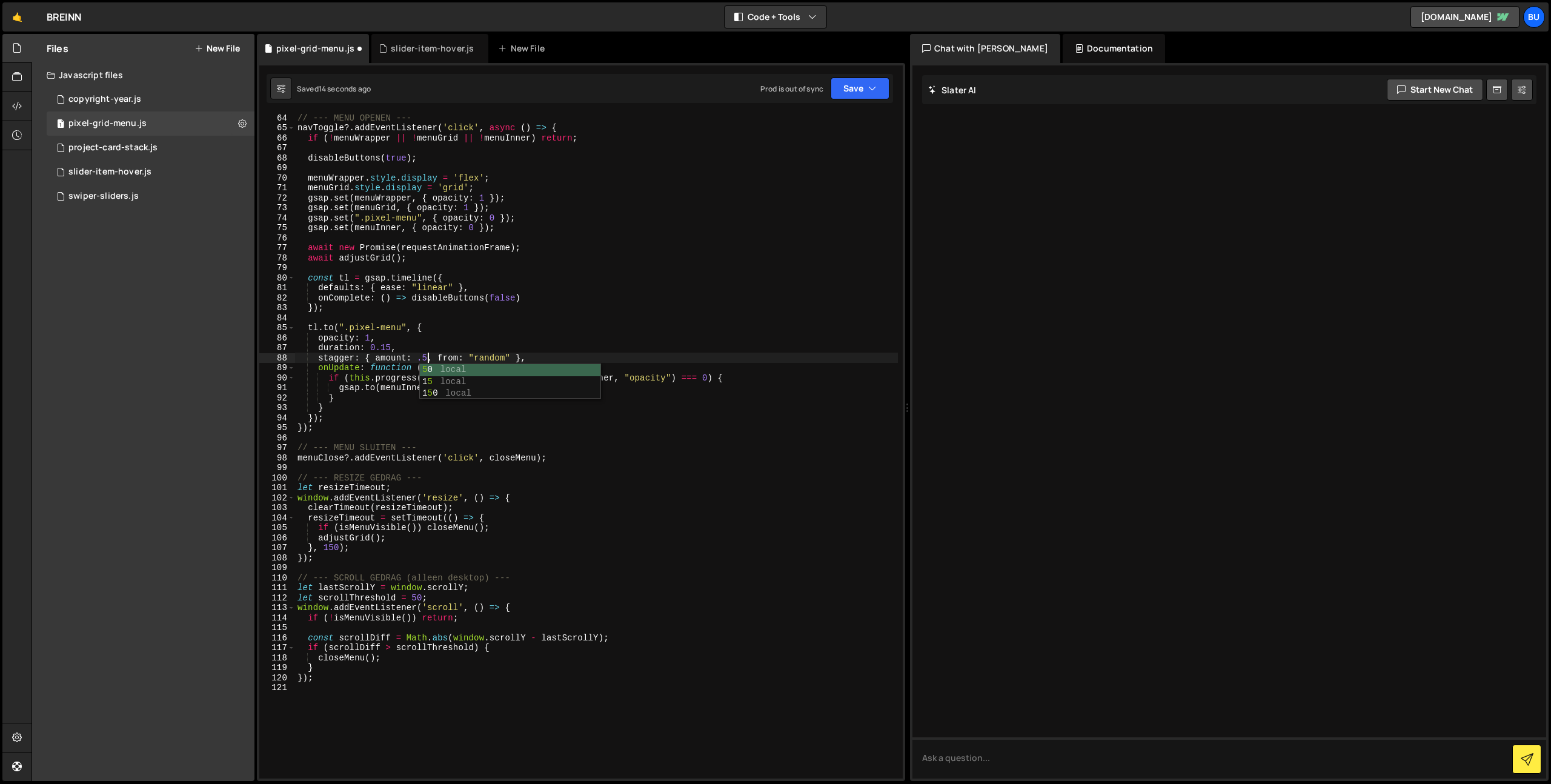
click at [864, 75] on div "Saved 14 seconds ago Prod is out of sync Upgrade to Edit Save Save to Staging S…" at bounding box center [580, 88] width 626 height 29
click at [858, 95] on button "Save" at bounding box center [860, 88] width 59 height 22
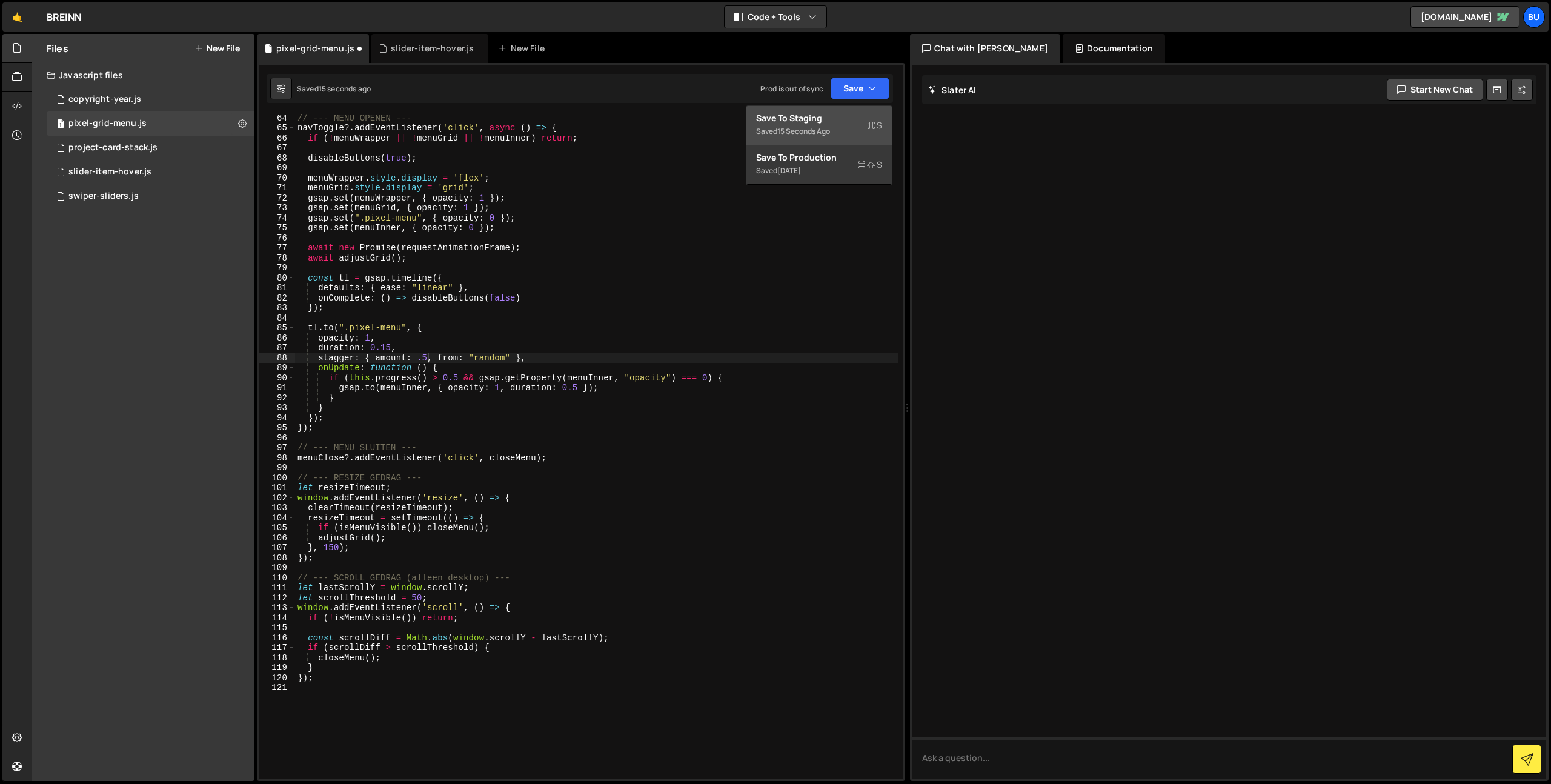
click at [830, 129] on div "15 seconds ago" at bounding box center [804, 131] width 53 height 10
type textarea "menuWrapper.style.display = 'flex';"
click at [671, 174] on div "// --- MENU OPENEN --- navToggle ?. addEventListener ( 'click' , async ( ) => {…" at bounding box center [596, 455] width 603 height 685
click at [868, 79] on button "Save" at bounding box center [860, 88] width 59 height 22
click at [845, 119] on div "Save to Staging S" at bounding box center [818, 118] width 126 height 12
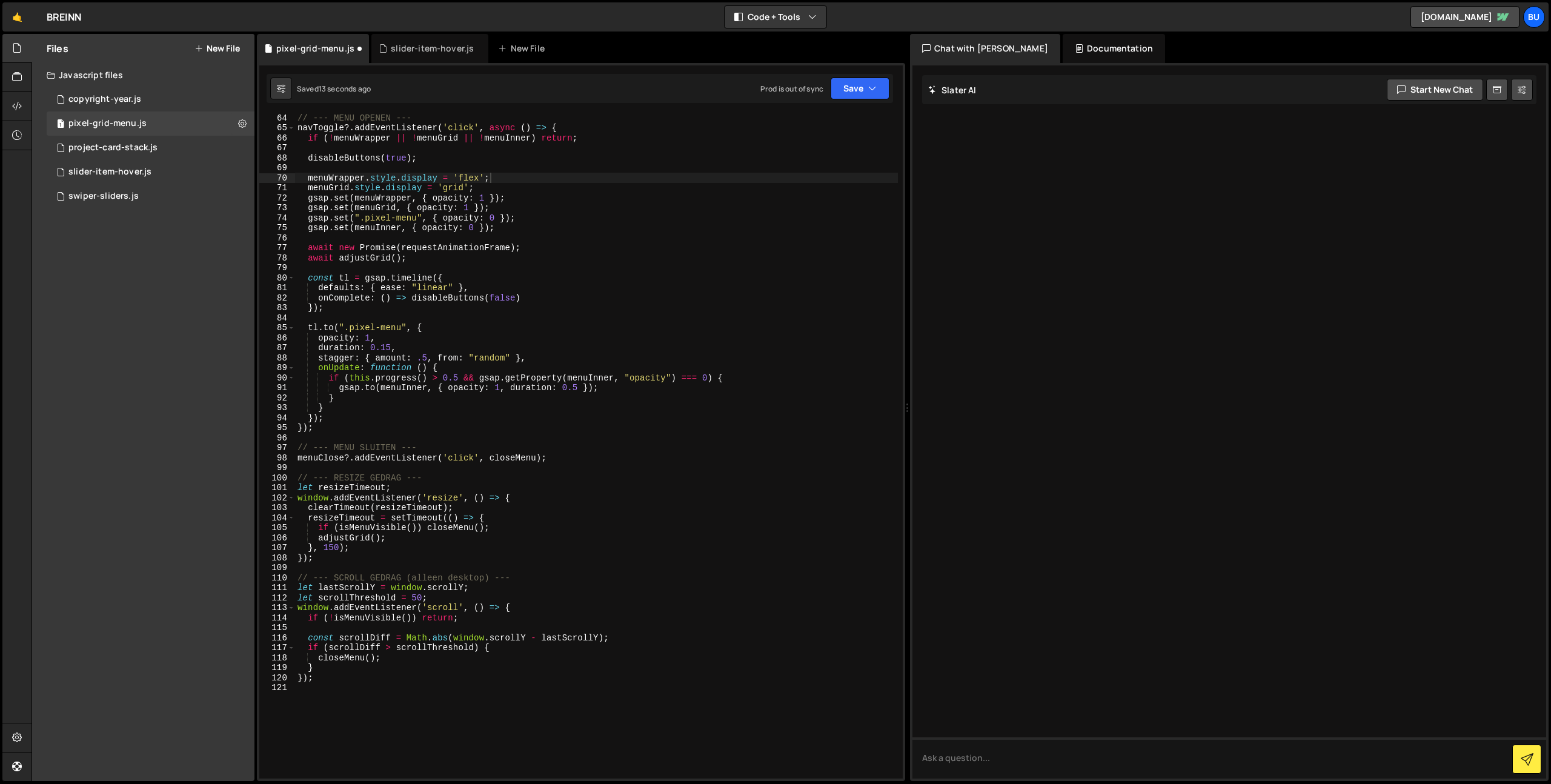
click at [872, 84] on icon "button" at bounding box center [872, 88] width 9 height 12
click at [848, 158] on div "Save to Production S" at bounding box center [818, 158] width 126 height 12
click at [167, 196] on div "1 swiper-sliders.js 0" at bounding box center [150, 196] width 208 height 25
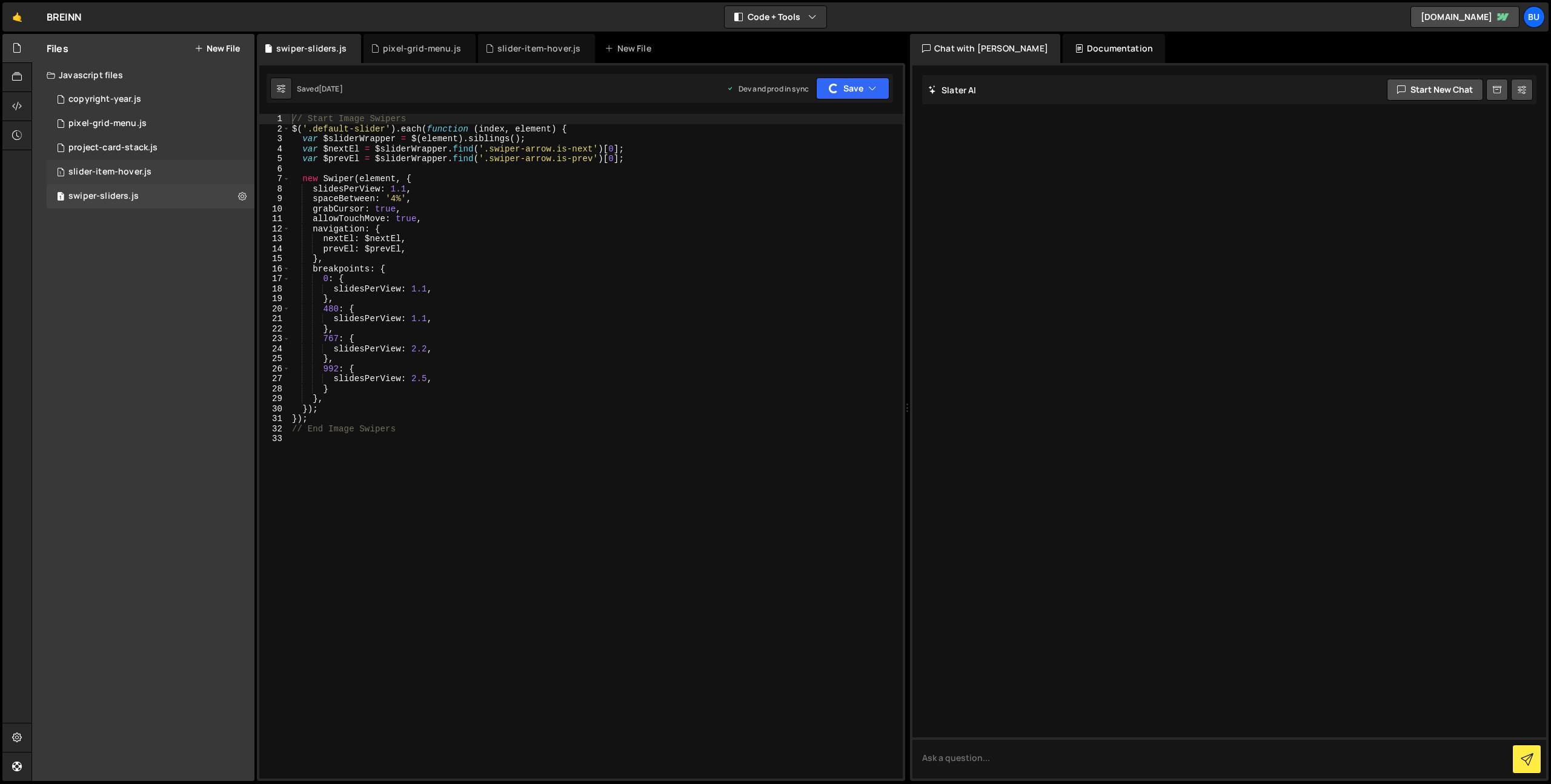
click at [167, 172] on div "1 slider-item-hover.js 0" at bounding box center [150, 172] width 208 height 25
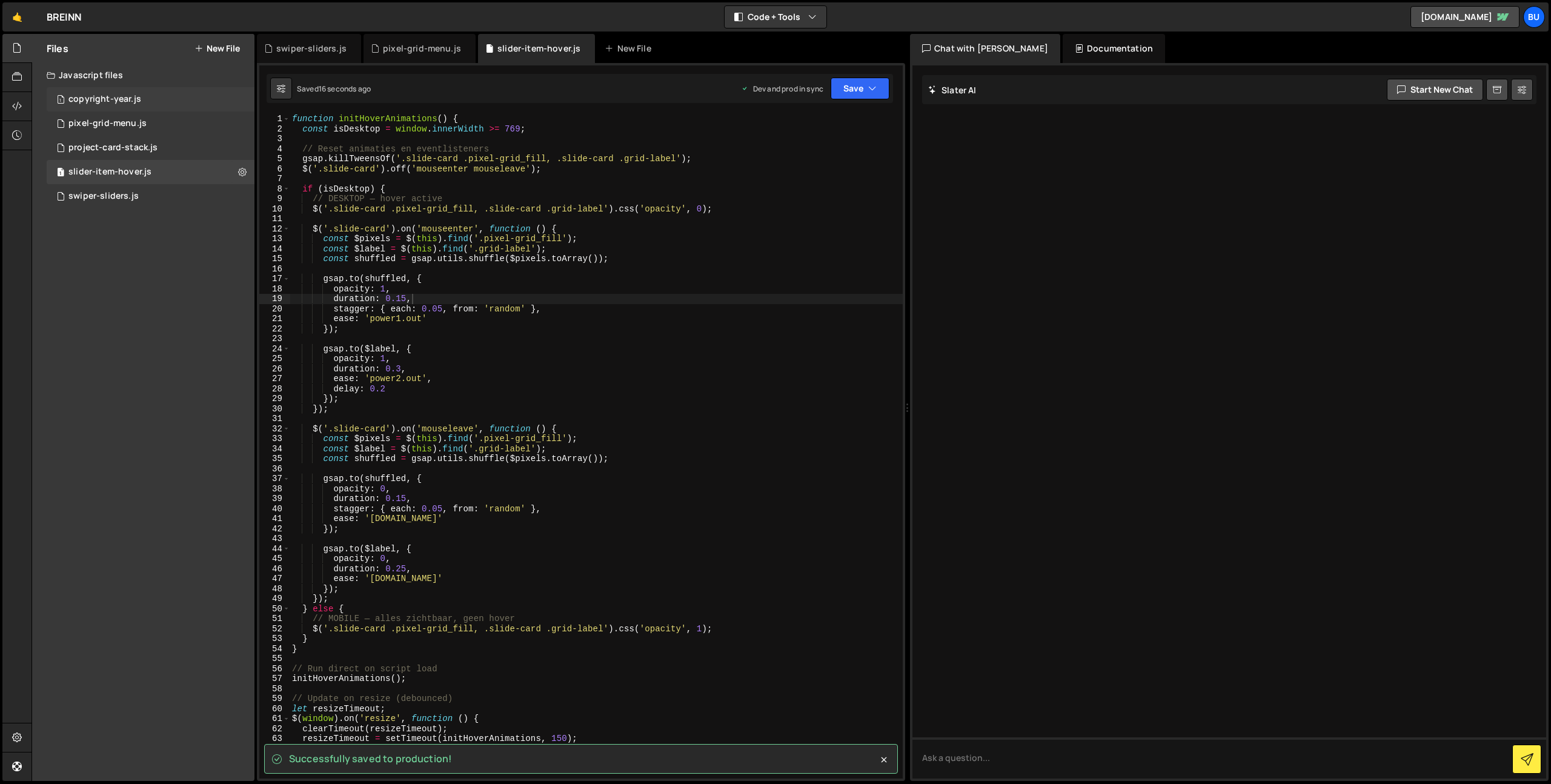
click at [186, 121] on div "1 pixel-grid-menu.js 0" at bounding box center [150, 124] width 208 height 25
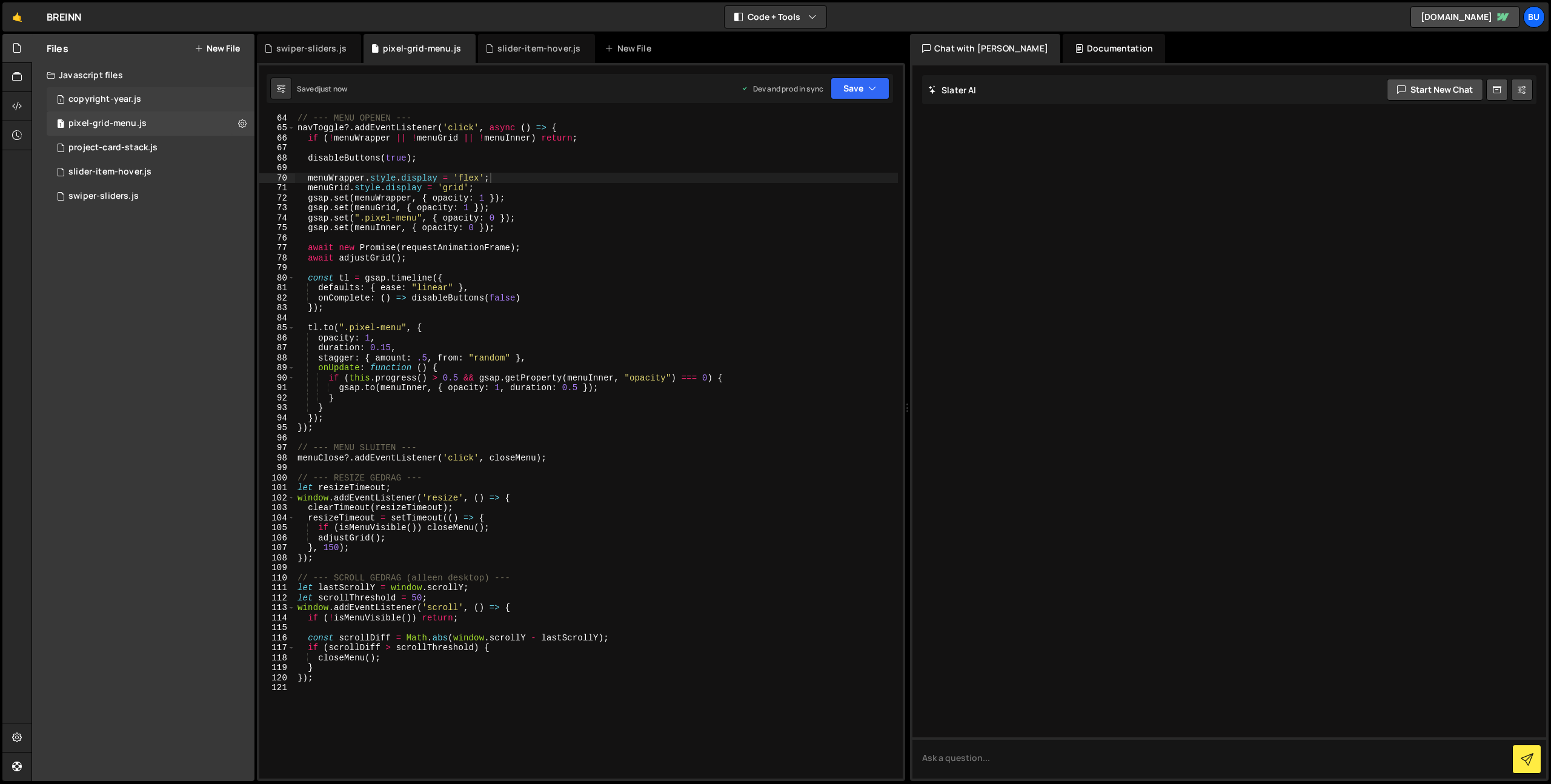
click at [190, 96] on div "1 copyright-year.js 0" at bounding box center [150, 99] width 208 height 25
